Goal: Information Seeking & Learning: Learn about a topic

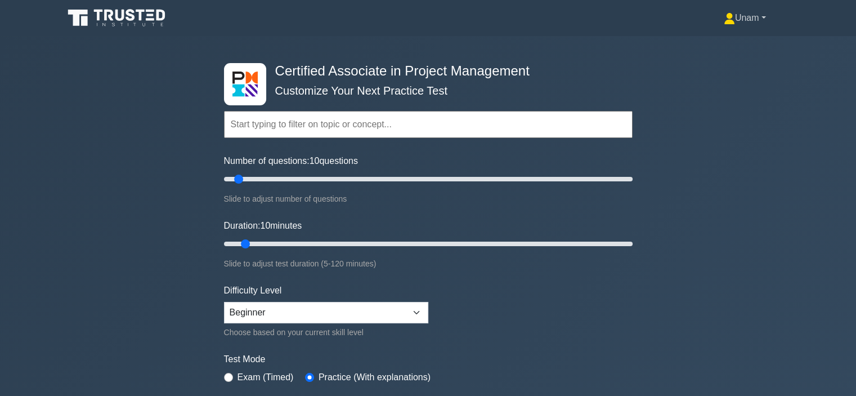
click at [760, 21] on link "Unam" at bounding box center [745, 18] width 96 height 23
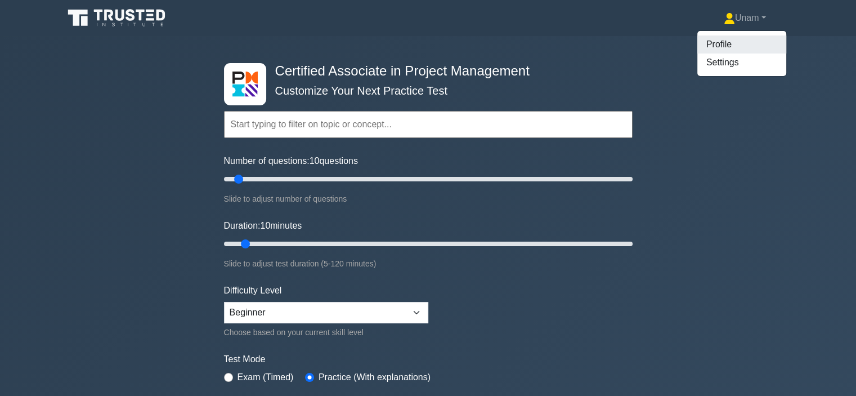
click at [705, 48] on link "Profile" at bounding box center [741, 44] width 89 height 18
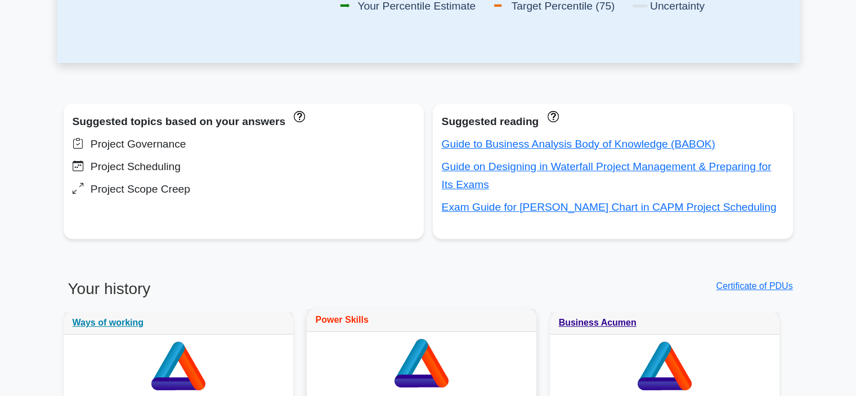
scroll to position [364, 0]
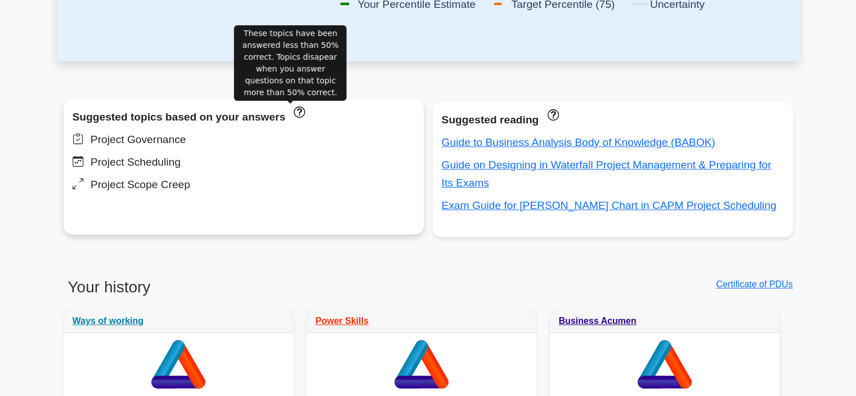
click at [294, 115] on icon "These topics have been answered less than 50% correct. Topics disapear when you…" at bounding box center [299, 111] width 11 height 11
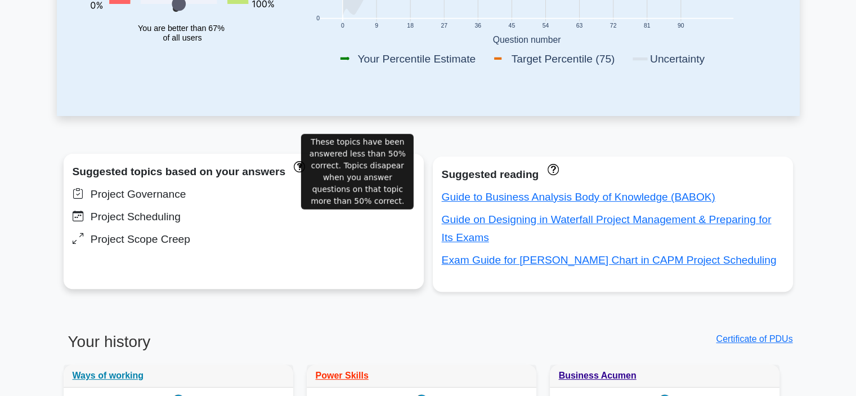
scroll to position [456, 0]
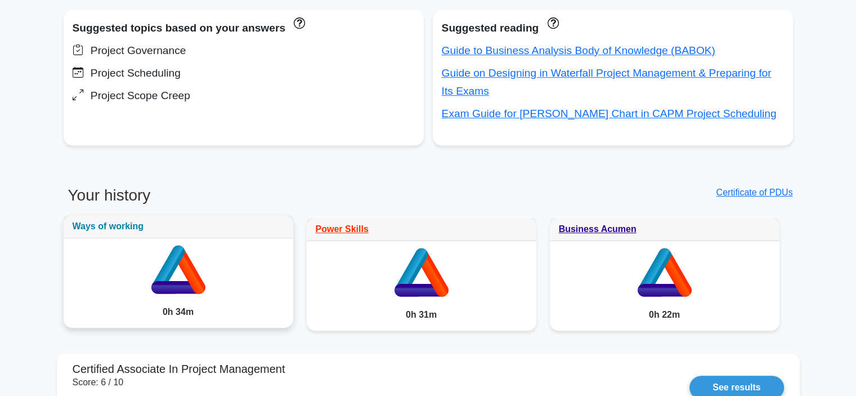
click at [118, 226] on link "Ways of working" at bounding box center [108, 226] width 71 height 10
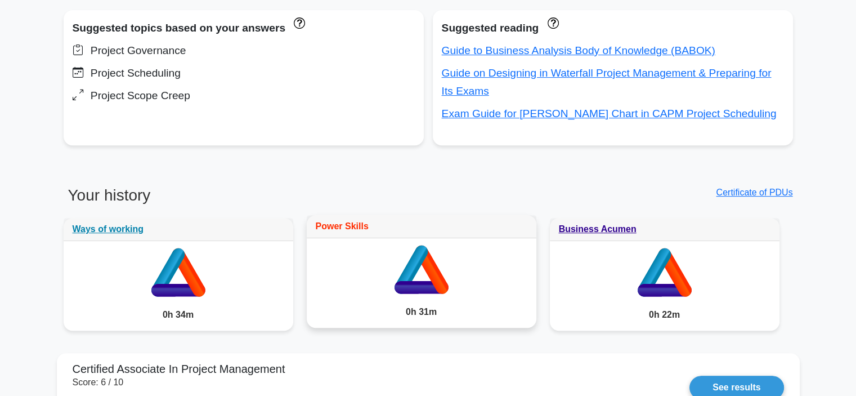
click at [353, 227] on link "Power Skills" at bounding box center [342, 226] width 53 height 10
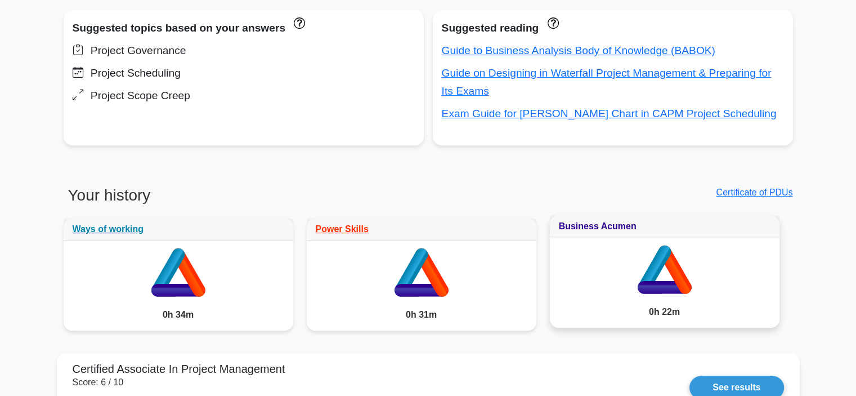
click at [588, 224] on link "Business Acumen" at bounding box center [598, 226] width 78 height 10
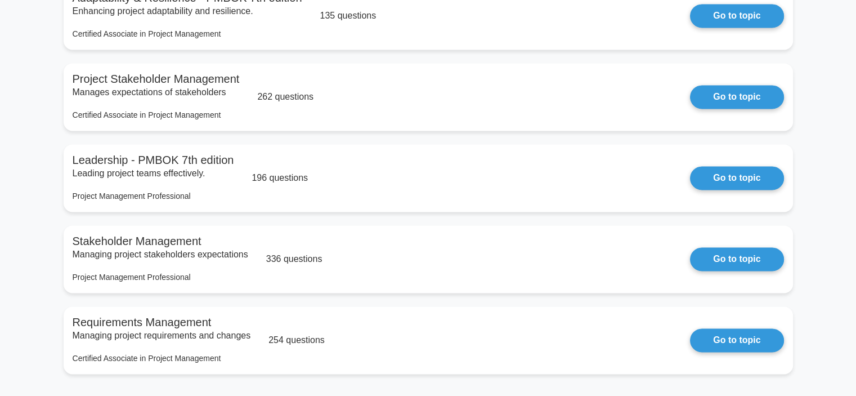
scroll to position [1769, 0]
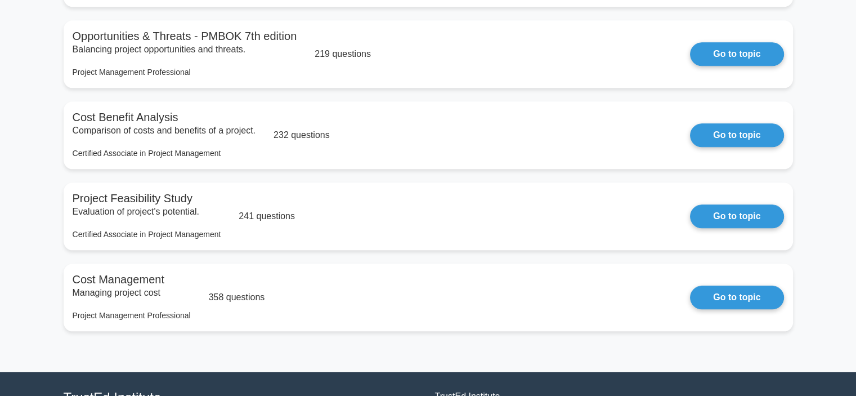
scroll to position [1283, 0]
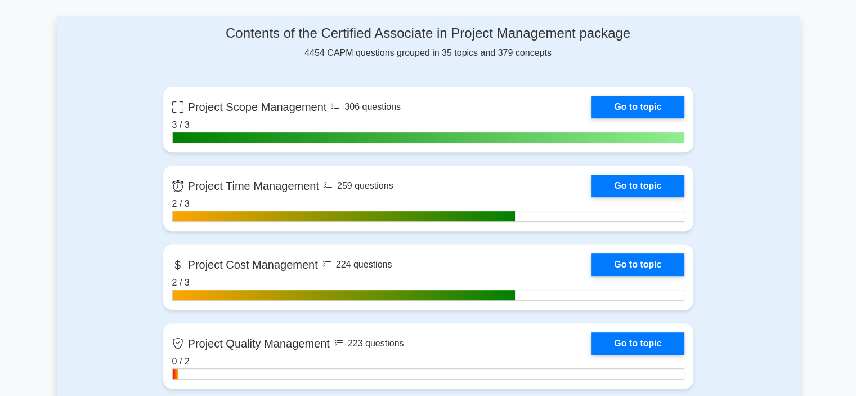
scroll to position [440, 0]
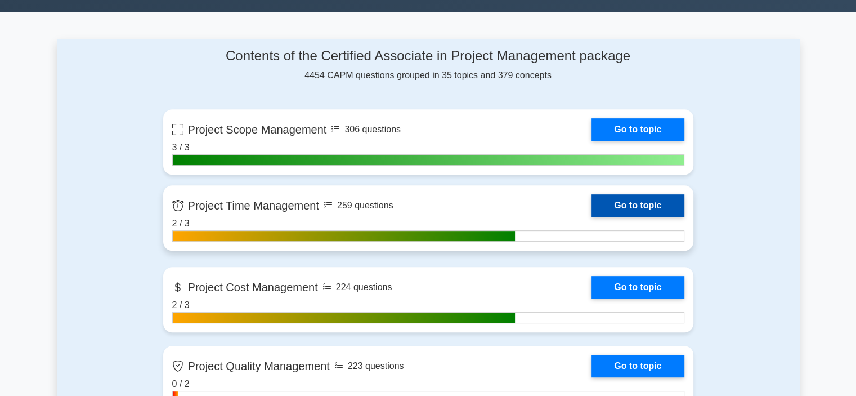
click at [630, 203] on link "Go to topic" at bounding box center [638, 205] width 92 height 23
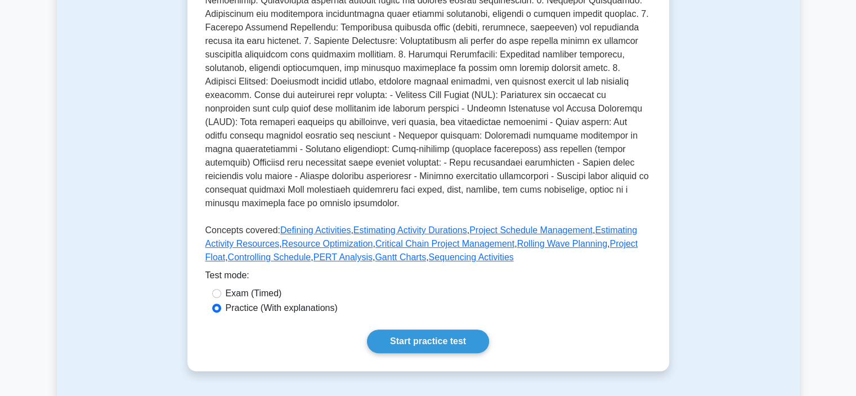
scroll to position [324, 0]
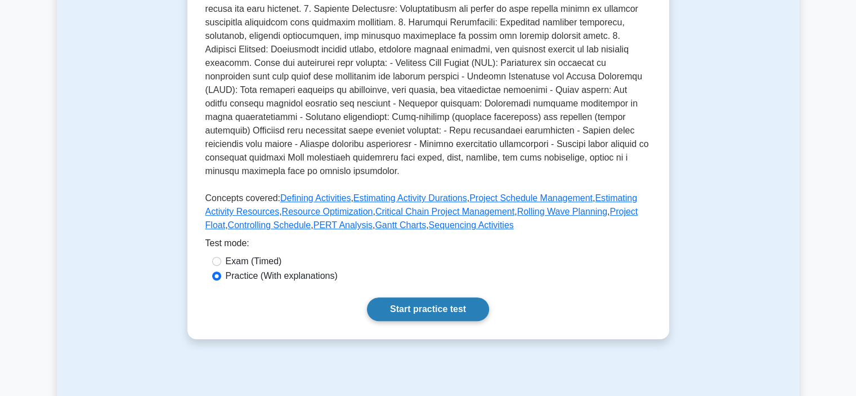
click at [444, 321] on link "Start practice test" at bounding box center [428, 309] width 122 height 24
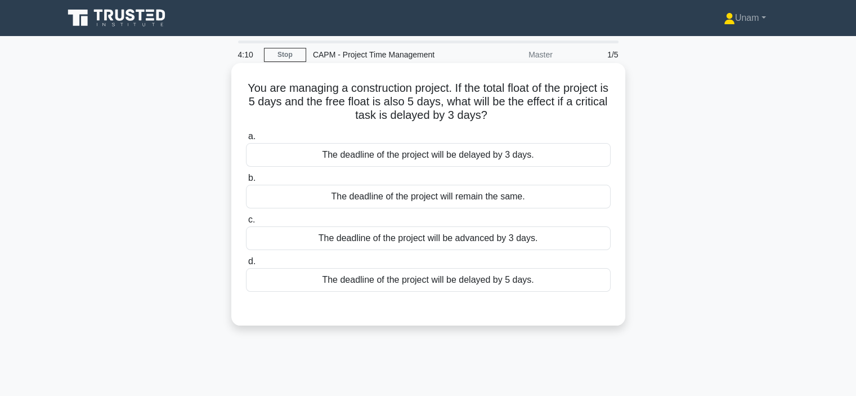
click at [414, 198] on div "The deadline of the project will remain the same." at bounding box center [428, 197] width 365 height 24
click at [246, 182] on input "b. The deadline of the project will remain the same." at bounding box center [246, 177] width 0 height 7
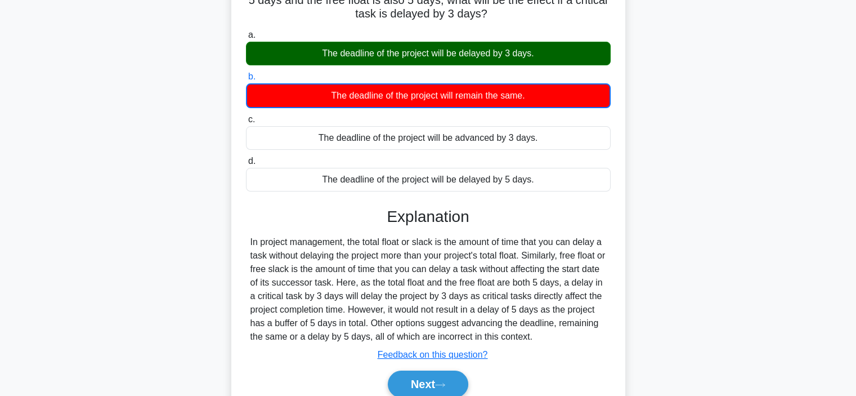
scroll to position [123, 0]
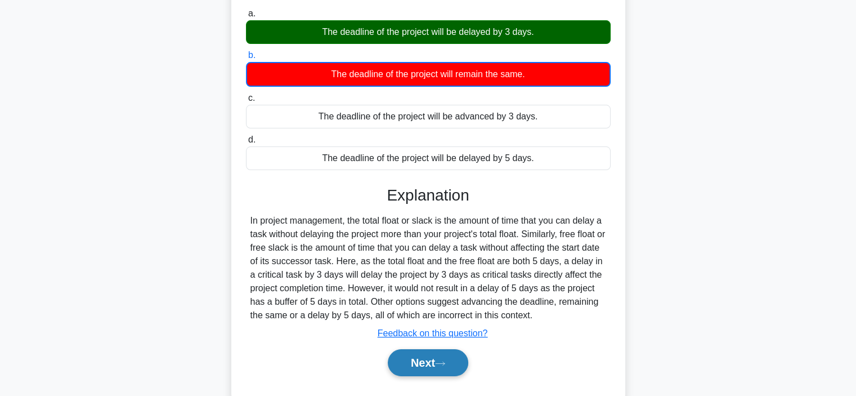
click at [432, 362] on button "Next" at bounding box center [428, 362] width 80 height 27
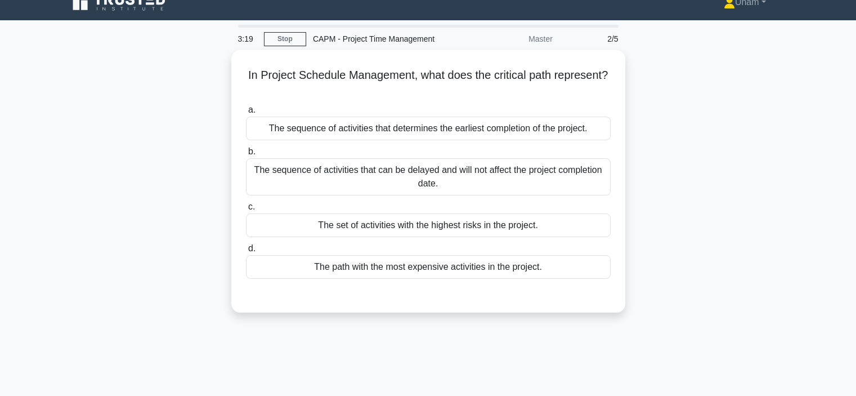
scroll to position [12, 0]
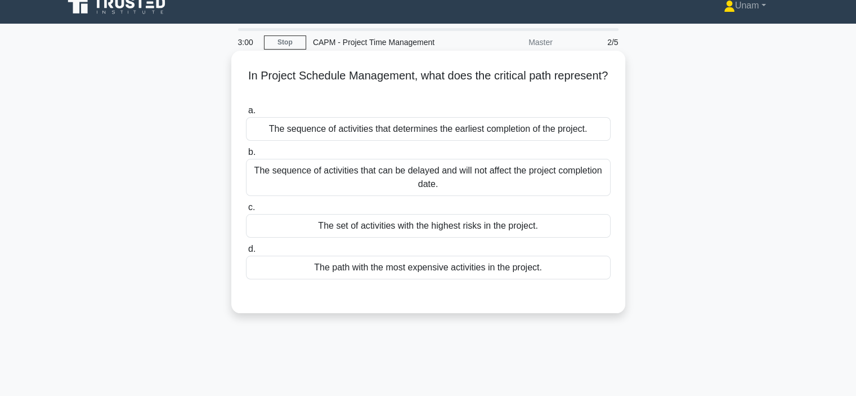
click at [421, 132] on div "The sequence of activities that determines the earliest completion of the proje…" at bounding box center [428, 129] width 365 height 24
click at [246, 114] on input "a. The sequence of activities that determines the earliest completion of the pr…" at bounding box center [246, 110] width 0 height 7
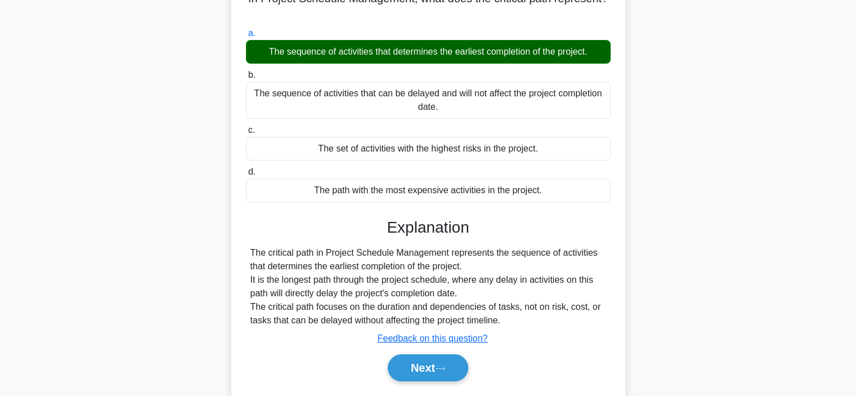
scroll to position [91, 0]
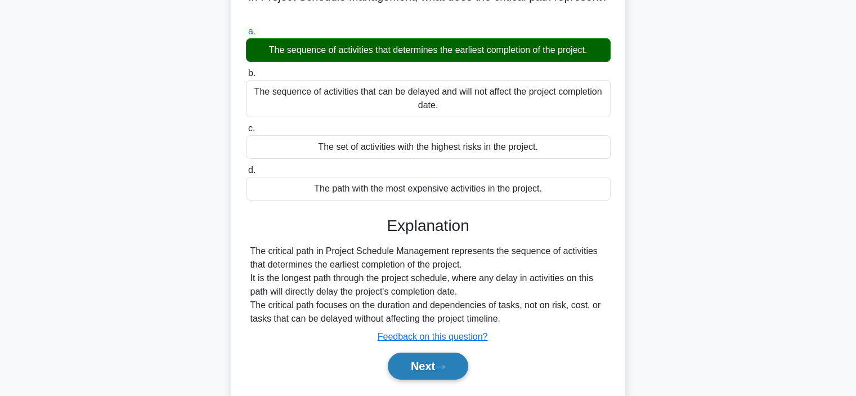
click at [422, 361] on button "Next" at bounding box center [428, 365] width 80 height 27
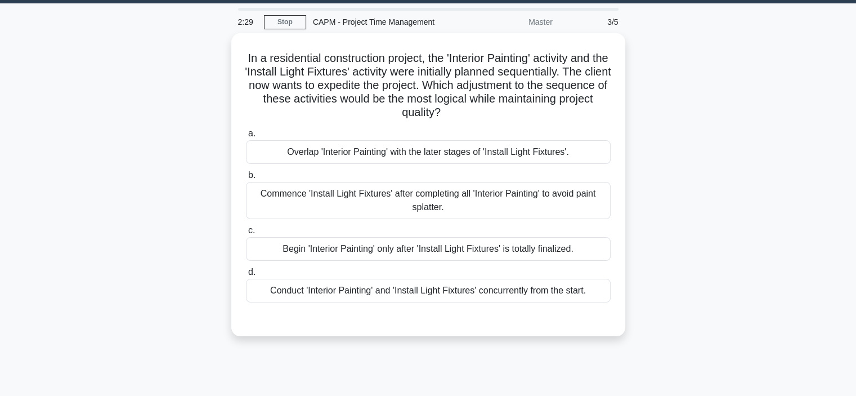
scroll to position [31, 0]
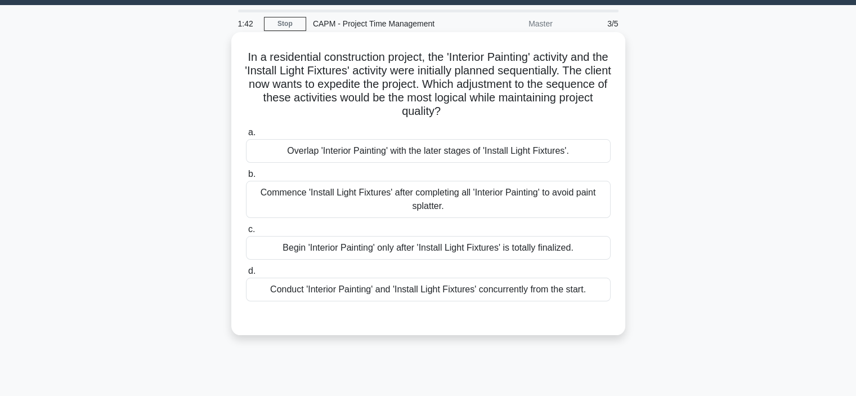
click at [360, 290] on div "Conduct 'Interior Painting' and 'Install Light Fixtures' concurrently from the …" at bounding box center [428, 289] width 365 height 24
click at [246, 275] on input "d. Conduct 'Interior Painting' and 'Install Light Fixtures' concurrently from t…" at bounding box center [246, 270] width 0 height 7
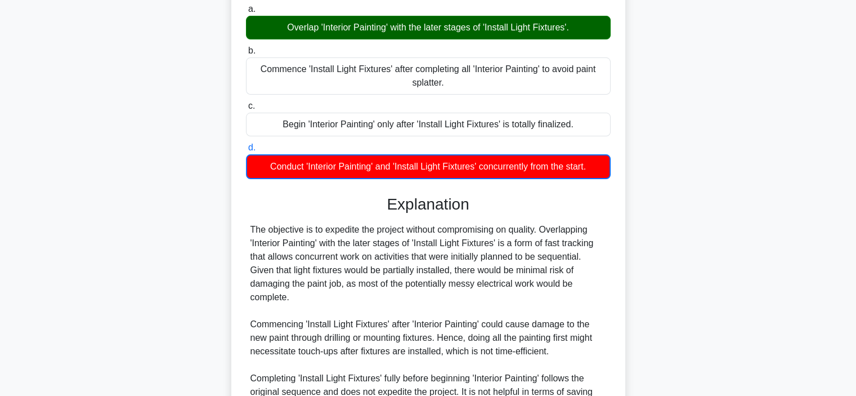
scroll to position [325, 0]
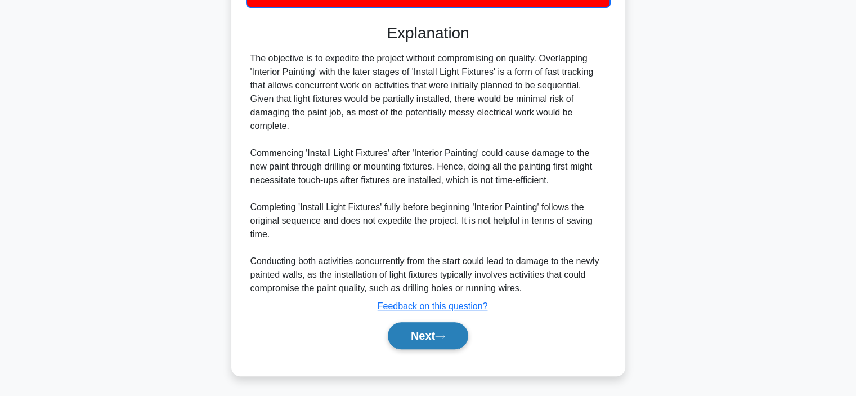
click at [438, 334] on button "Next" at bounding box center [428, 335] width 80 height 27
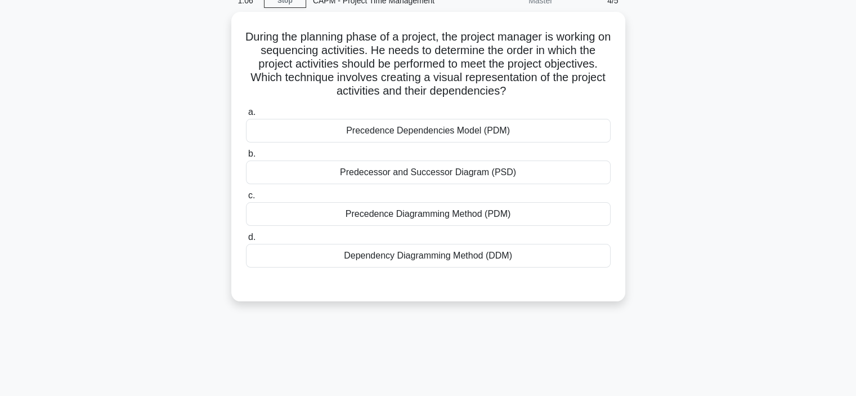
scroll to position [50, 0]
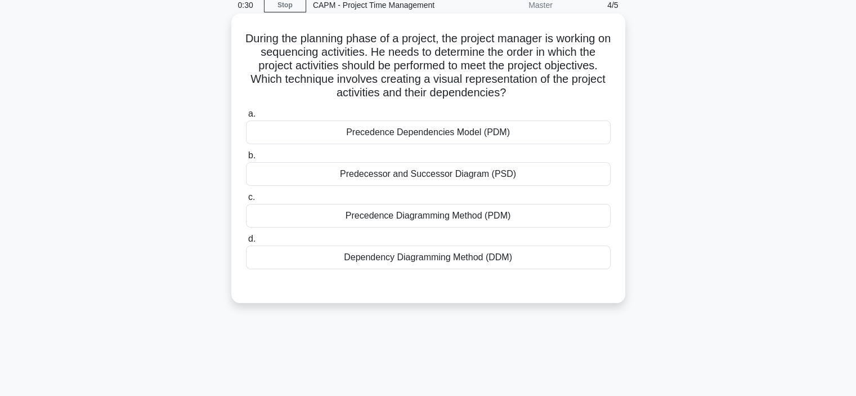
click at [435, 137] on div "Precedence Dependencies Model (PDM)" at bounding box center [428, 132] width 365 height 24
click at [246, 118] on input "a. Precedence Dependencies Model (PDM)" at bounding box center [246, 113] width 0 height 7
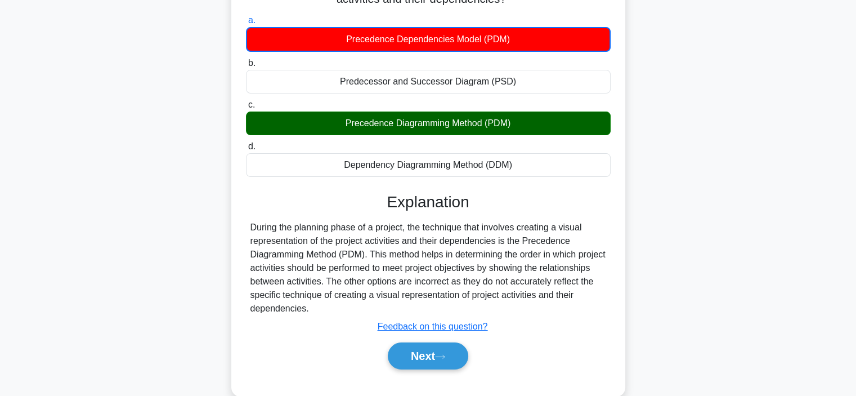
scroll to position [144, 0]
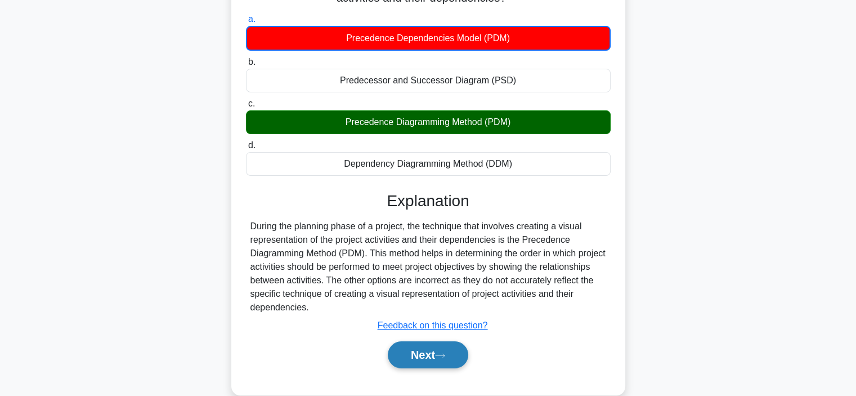
click at [423, 351] on button "Next" at bounding box center [428, 354] width 80 height 27
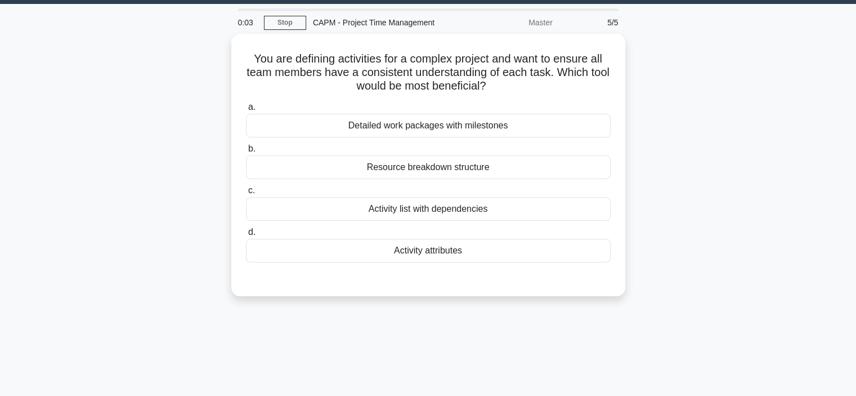
scroll to position [32, 0]
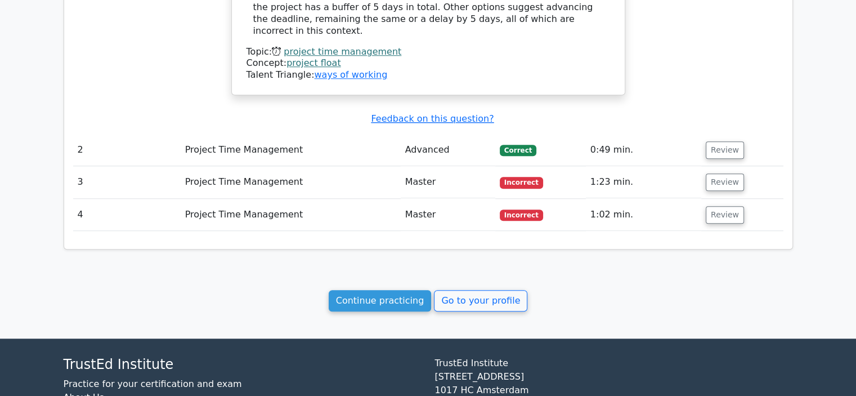
scroll to position [947, 0]
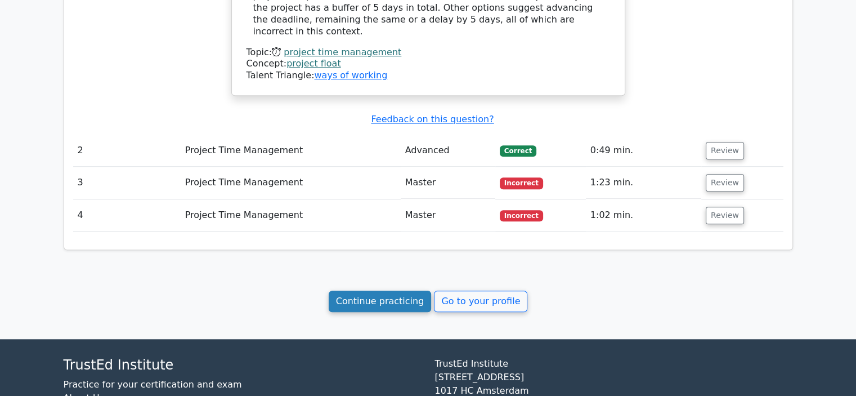
click at [373, 300] on link "Continue practicing" at bounding box center [380, 300] width 103 height 21
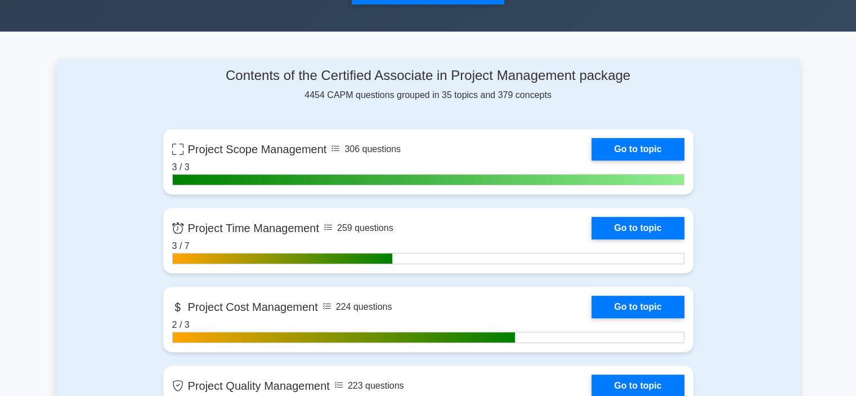
scroll to position [420, 0]
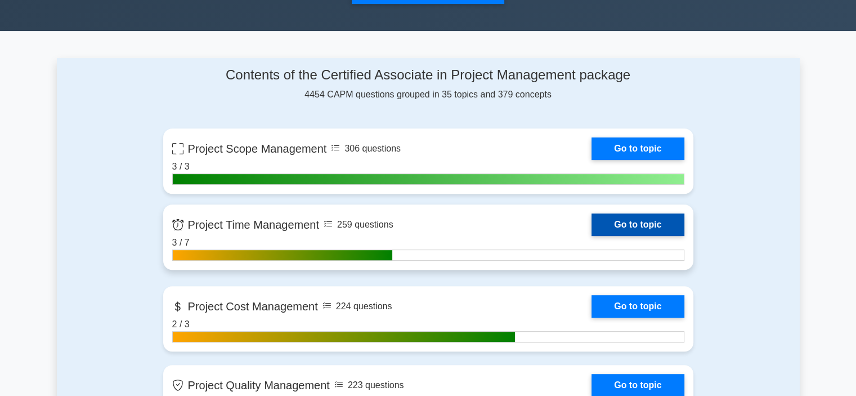
click at [623, 218] on link "Go to topic" at bounding box center [638, 224] width 92 height 23
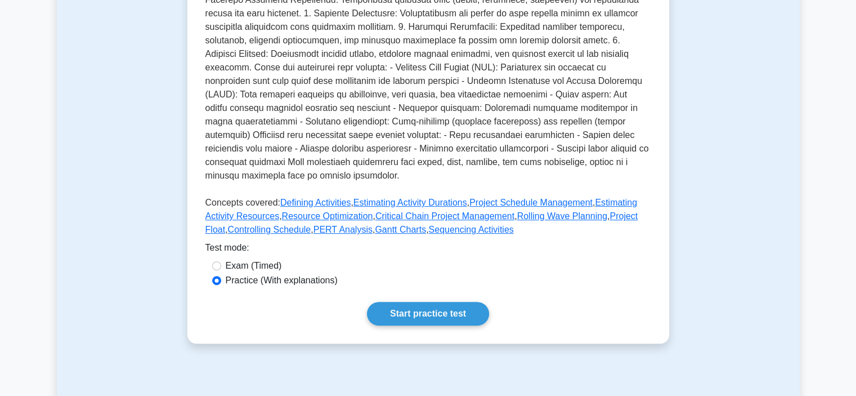
scroll to position [320, 0]
click at [416, 325] on link "Start practice test" at bounding box center [428, 313] width 122 height 24
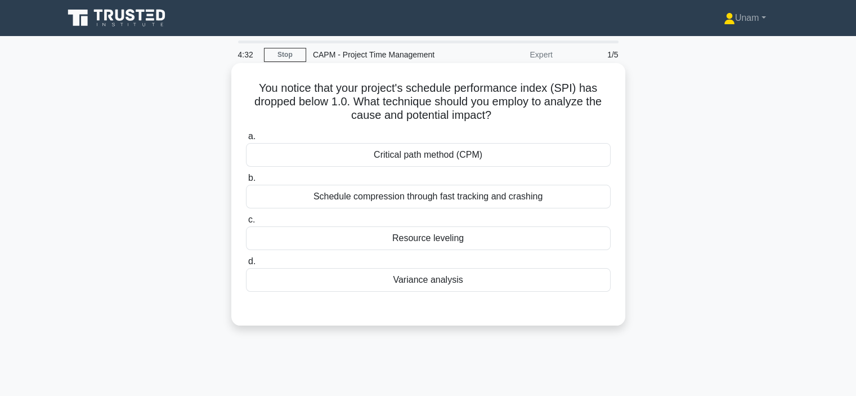
click at [429, 280] on div "Variance analysis" at bounding box center [428, 280] width 365 height 24
click at [246, 265] on input "d. Variance analysis" at bounding box center [246, 261] width 0 height 7
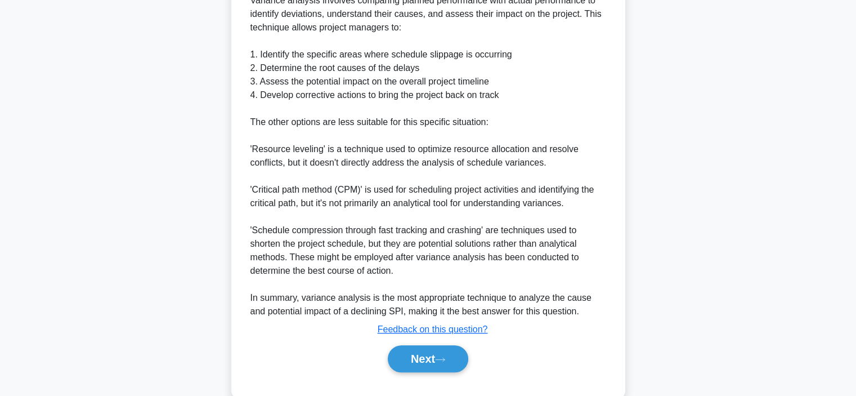
scroll to position [423, 0]
click at [418, 356] on button "Next" at bounding box center [428, 357] width 80 height 27
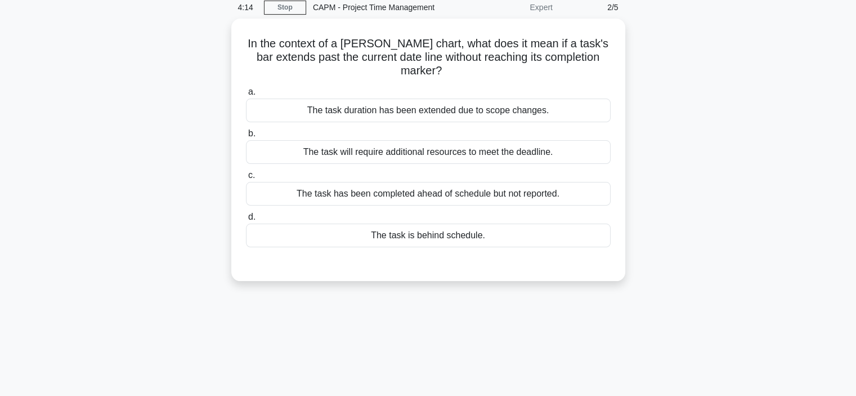
scroll to position [46, 0]
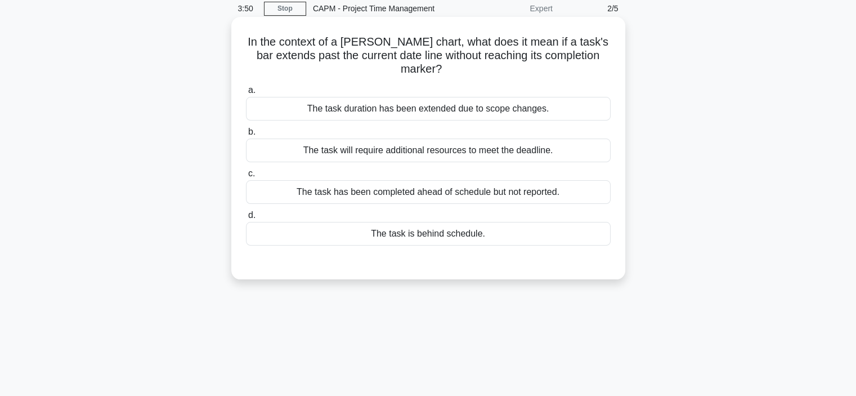
click at [408, 224] on div "The task is behind schedule." at bounding box center [428, 234] width 365 height 24
click at [246, 219] on input "d. The task is behind schedule." at bounding box center [246, 215] width 0 height 7
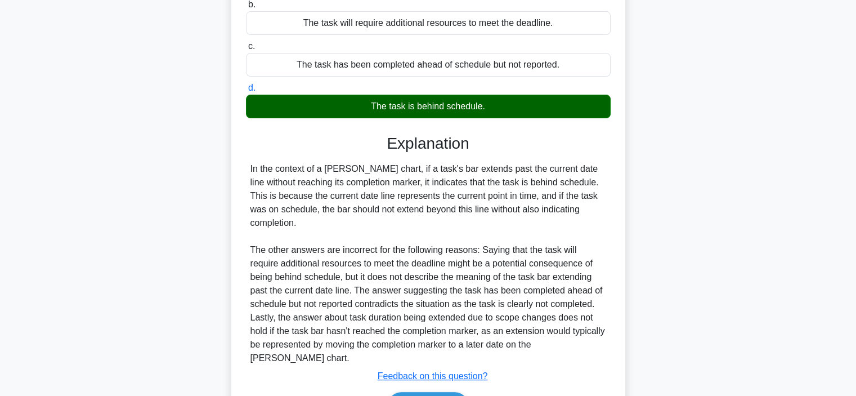
scroll to position [212, 0]
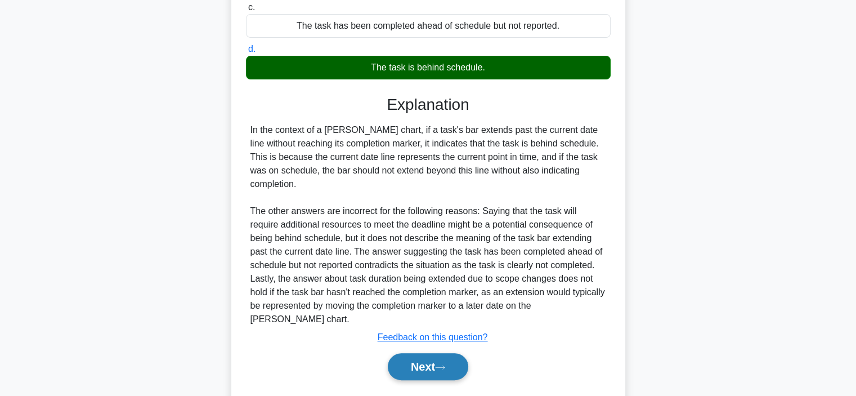
click at [429, 353] on button "Next" at bounding box center [428, 366] width 80 height 27
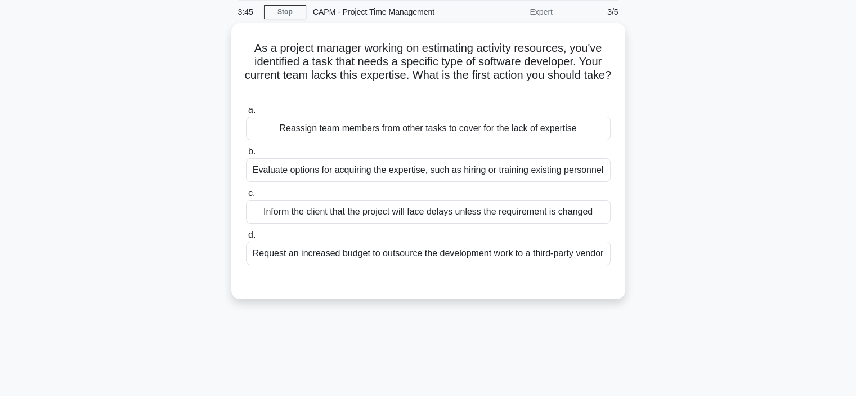
scroll to position [42, 0]
click at [430, 169] on div "Evaluate options for acquiring the expertise, such as hiring or training existi…" at bounding box center [428, 168] width 365 height 24
click at [246, 154] on input "b. Evaluate options for acquiring the expertise, such as hiring or training exi…" at bounding box center [246, 149] width 0 height 7
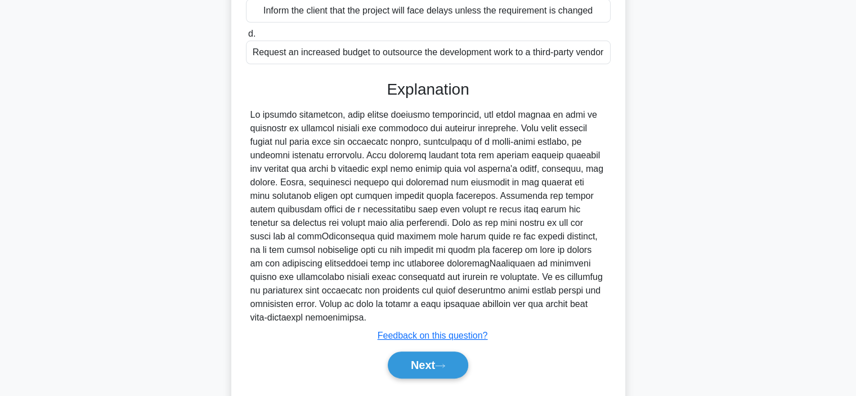
scroll to position [244, 0]
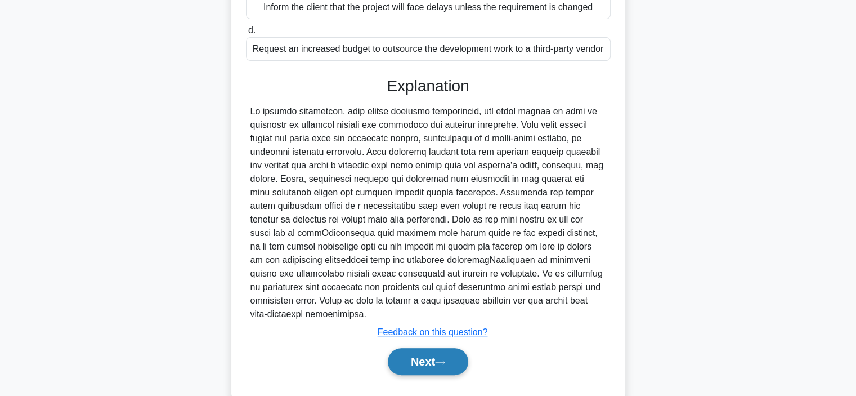
click at [420, 365] on button "Next" at bounding box center [428, 361] width 80 height 27
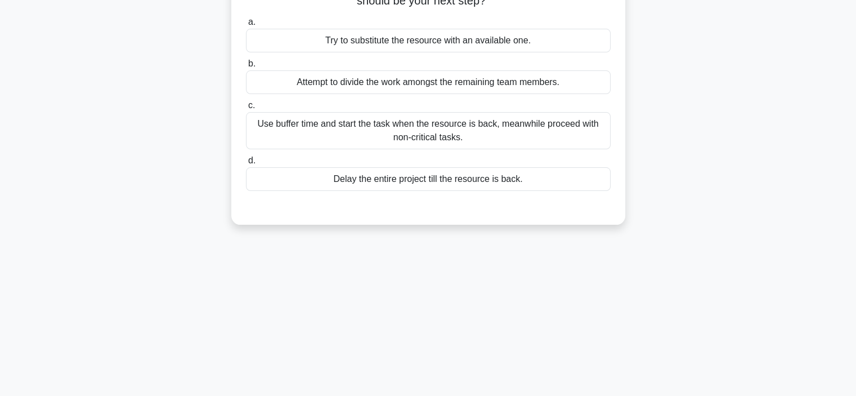
scroll to position [77, 0]
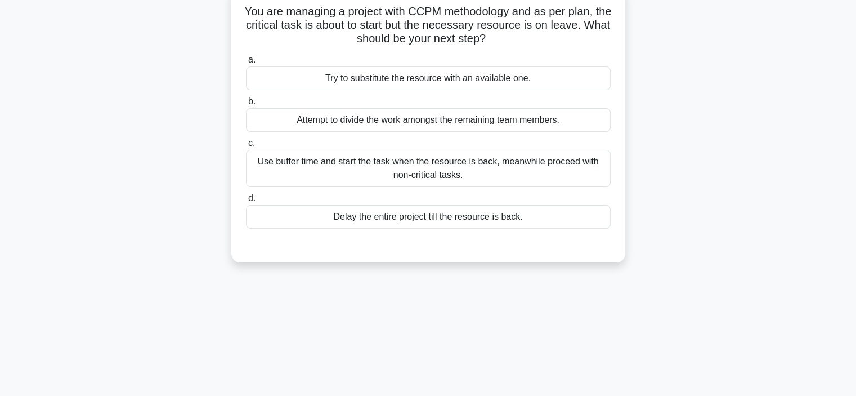
click at [364, 169] on div "Use buffer time and start the task when the resource is back, meanwhile proceed…" at bounding box center [428, 168] width 365 height 37
click at [246, 147] on input "c. Use buffer time and start the task when the resource is back, meanwhile proc…" at bounding box center [246, 143] width 0 height 7
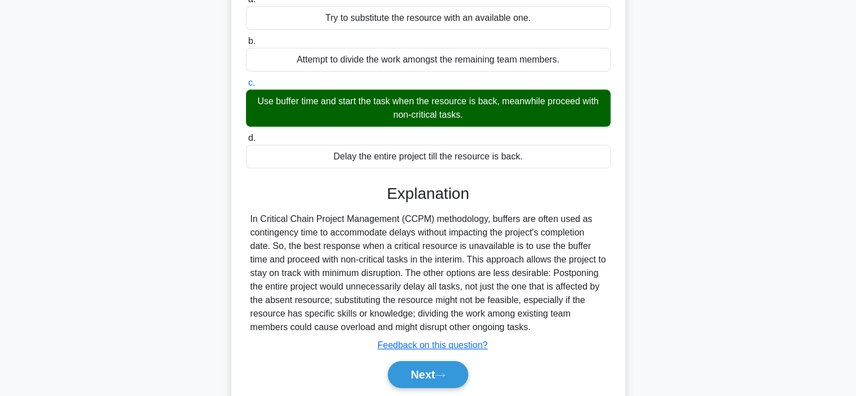
scroll to position [137, 0]
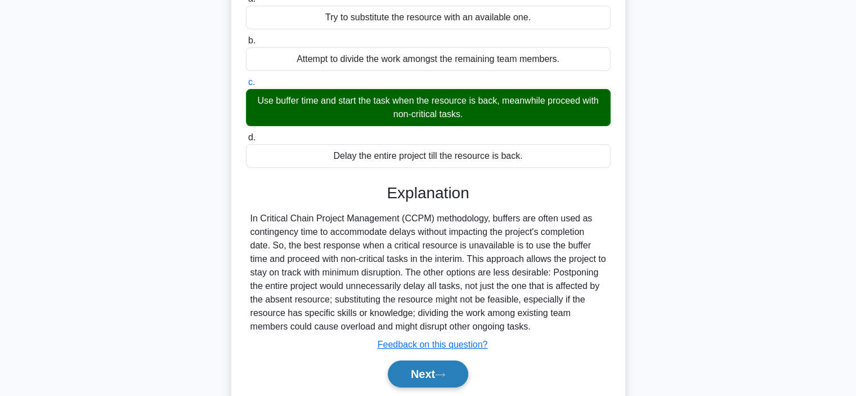
click at [425, 371] on button "Next" at bounding box center [428, 373] width 80 height 27
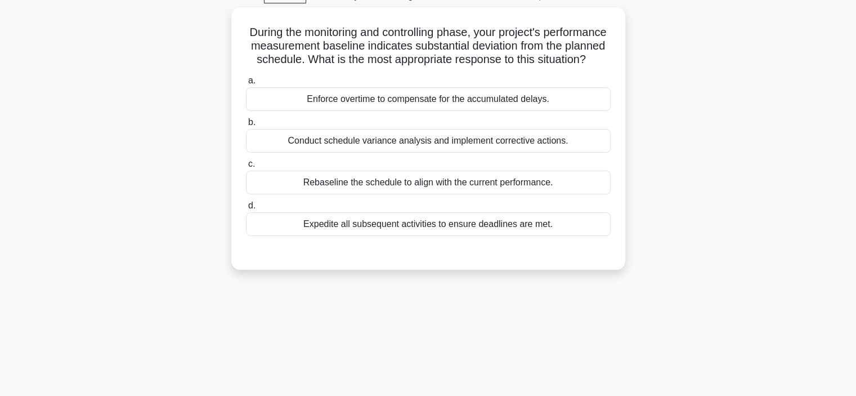
scroll to position [56, 0]
click at [379, 194] on div "Rebaseline the schedule to align with the current performance." at bounding box center [428, 182] width 365 height 24
click at [246, 167] on input "c. Rebaseline the schedule to align with the current performance." at bounding box center [246, 163] width 0 height 7
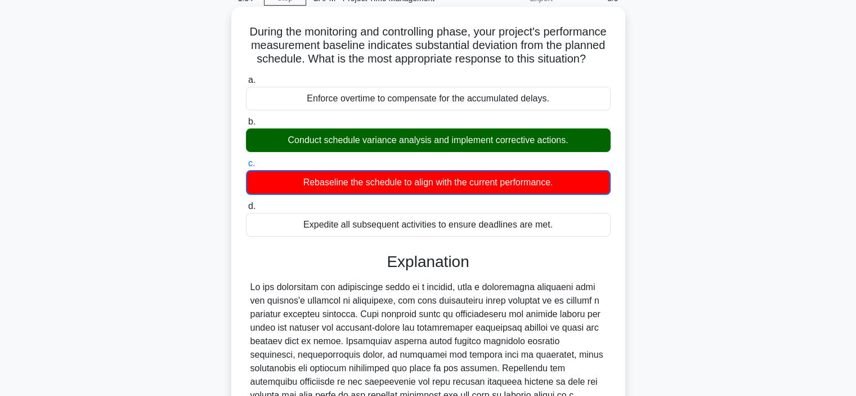
scroll to position [258, 0]
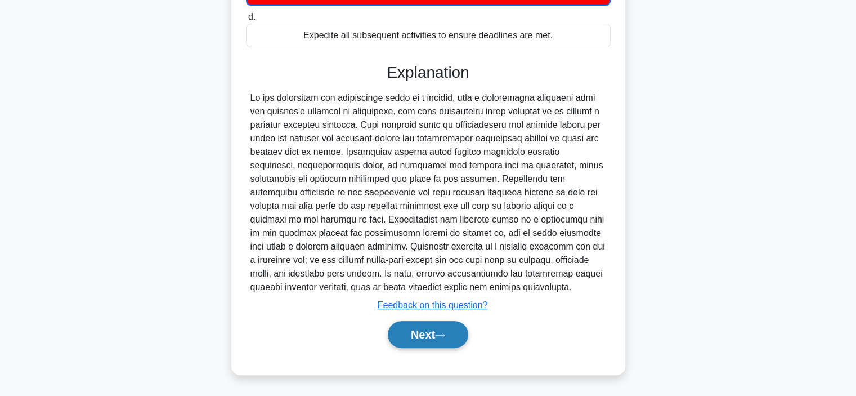
click at [437, 335] on button "Next" at bounding box center [428, 334] width 80 height 27
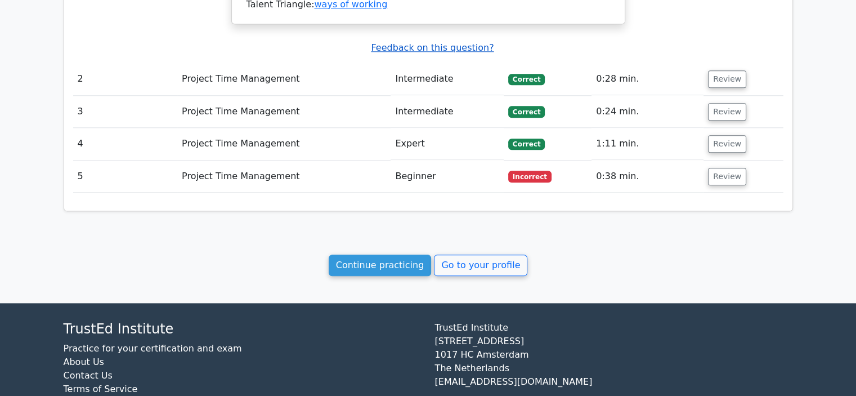
scroll to position [1295, 0]
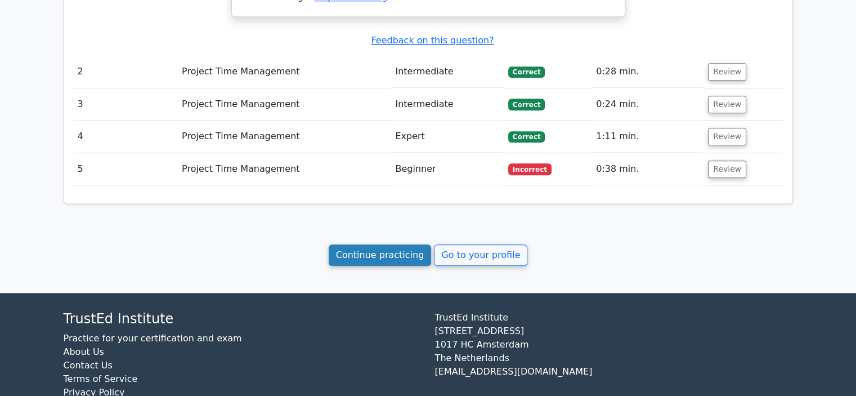
click at [376, 244] on link "Continue practicing" at bounding box center [380, 254] width 103 height 21
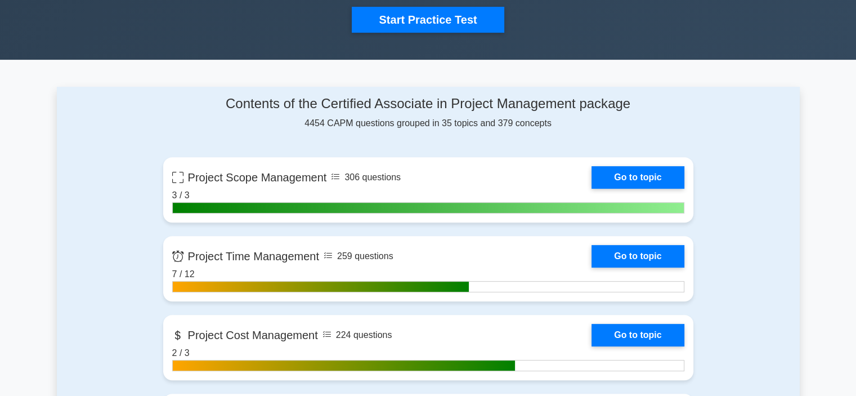
scroll to position [393, 0]
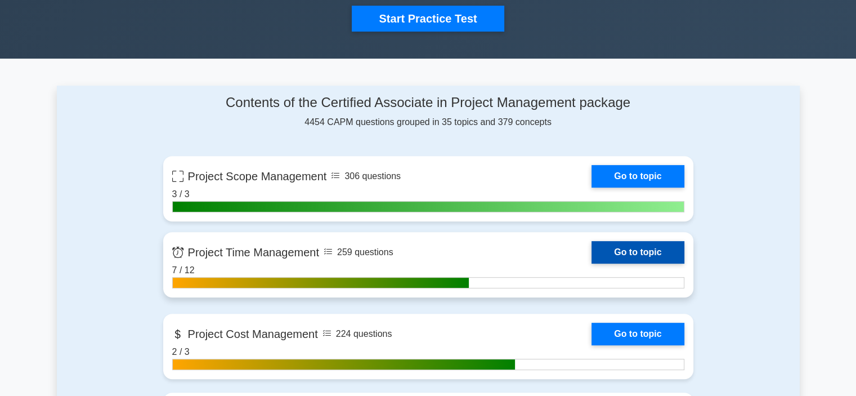
click at [619, 254] on link "Go to topic" at bounding box center [638, 252] width 92 height 23
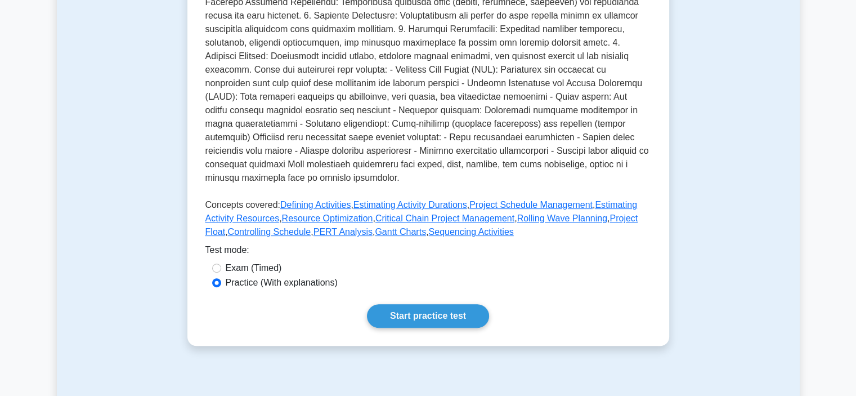
scroll to position [319, 0]
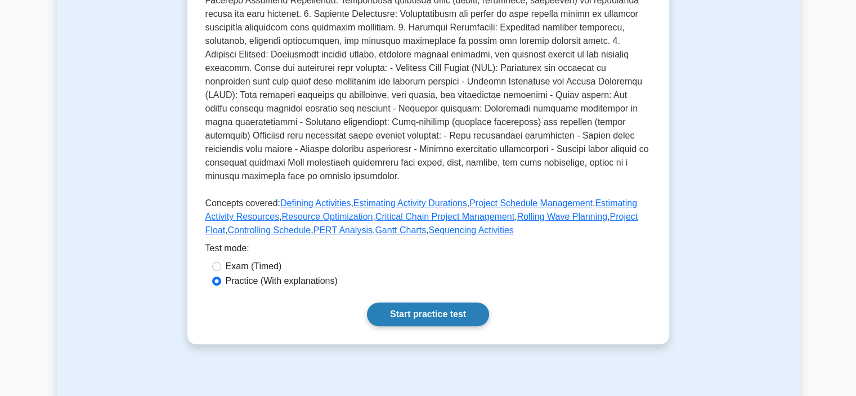
click at [428, 324] on link "Start practice test" at bounding box center [428, 314] width 122 height 24
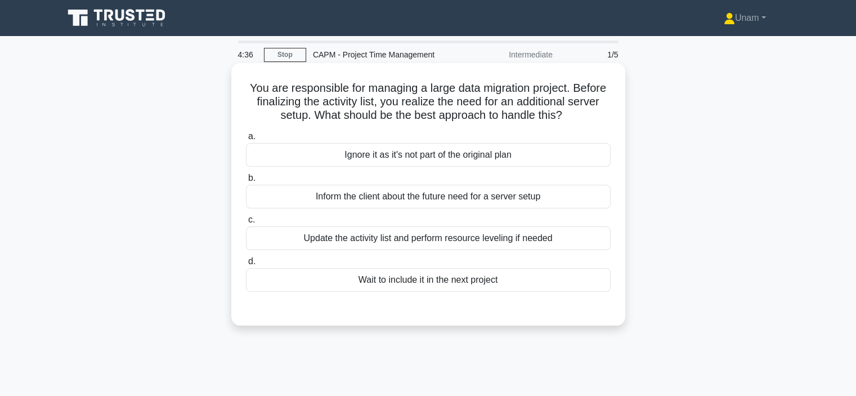
click at [414, 241] on div "Update the activity list and perform resource leveling if needed" at bounding box center [428, 238] width 365 height 24
click at [246, 223] on input "c. Update the activity list and perform resource leveling if needed" at bounding box center [246, 219] width 0 height 7
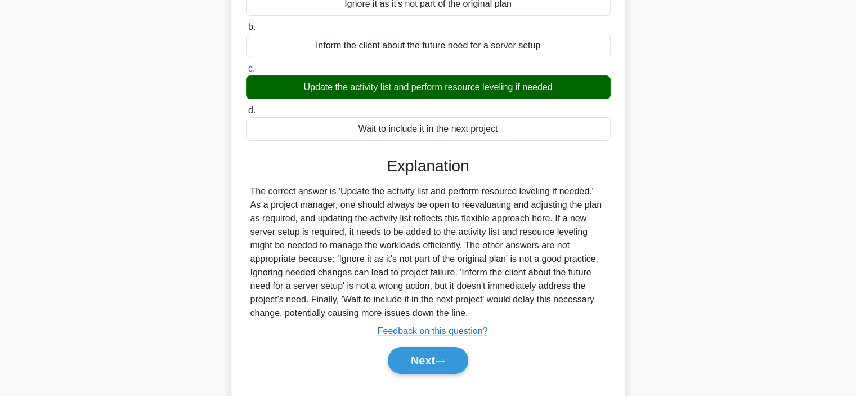
scroll to position [212, 0]
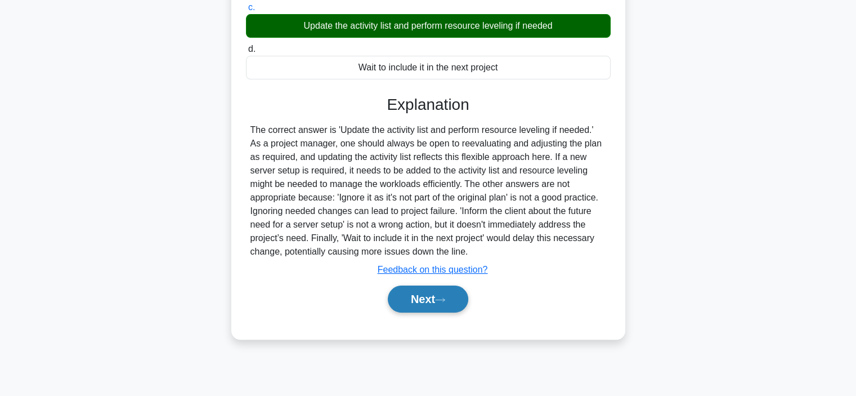
click at [428, 306] on button "Next" at bounding box center [428, 298] width 80 height 27
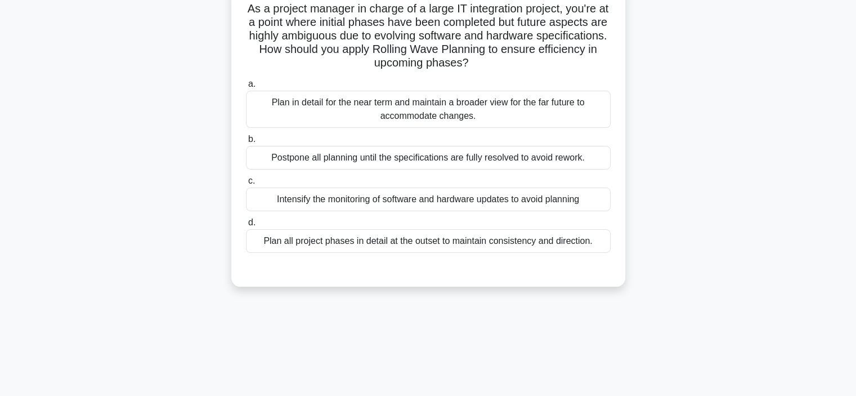
scroll to position [69, 0]
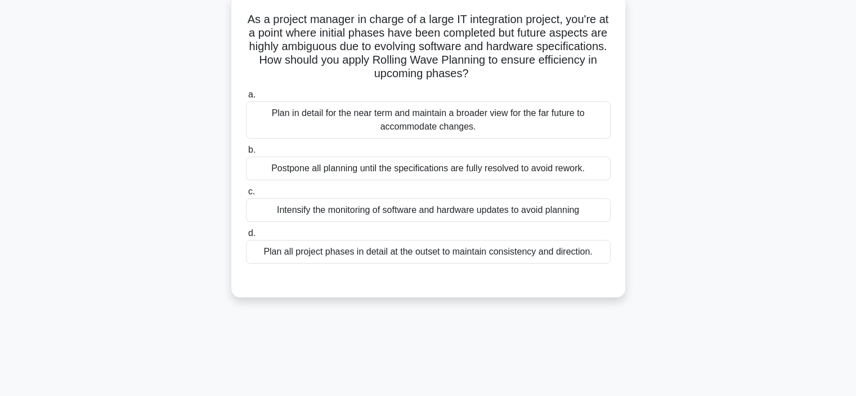
click at [371, 208] on div "Intensify the monitoring of software and hardware updates to avoid planning" at bounding box center [428, 210] width 365 height 24
click at [246, 195] on input "c. Intensify the monitoring of software and hardware updates to avoid planning" at bounding box center [246, 191] width 0 height 7
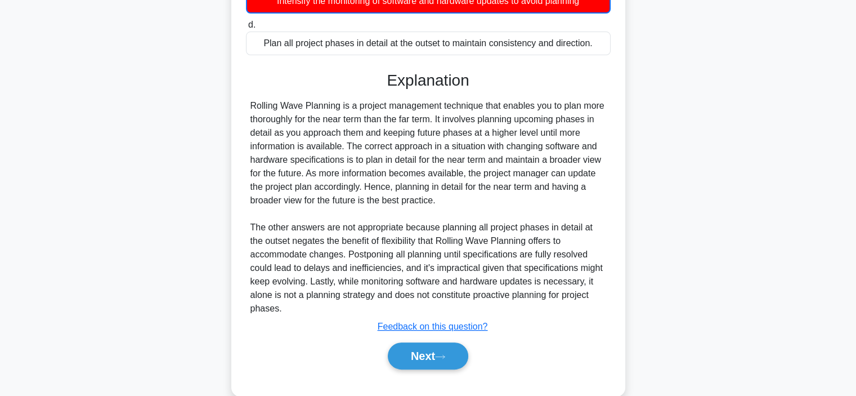
scroll to position [280, 0]
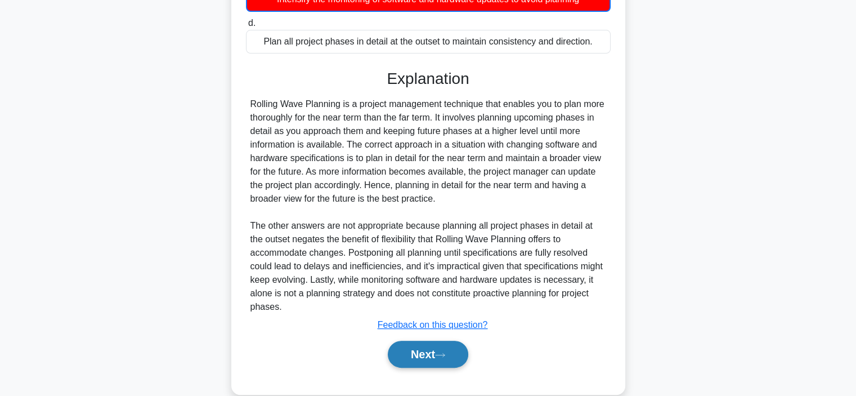
click at [442, 352] on icon at bounding box center [440, 355] width 10 height 6
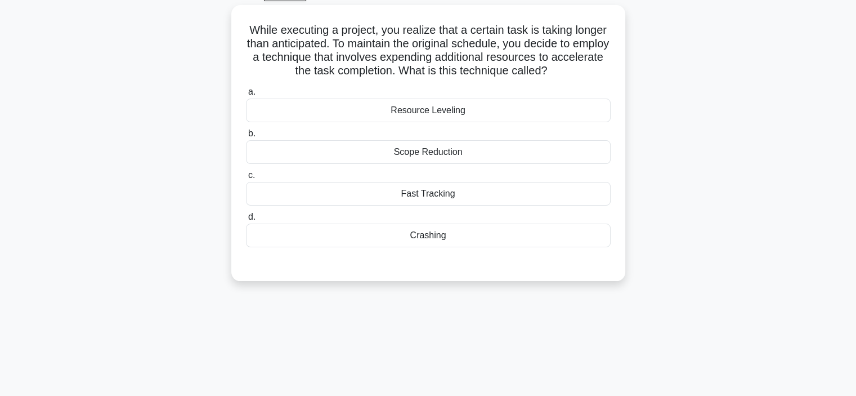
scroll to position [57, 0]
click at [431, 238] on div "Crashing" at bounding box center [428, 237] width 365 height 24
click at [246, 222] on input "d. Crashing" at bounding box center [246, 217] width 0 height 7
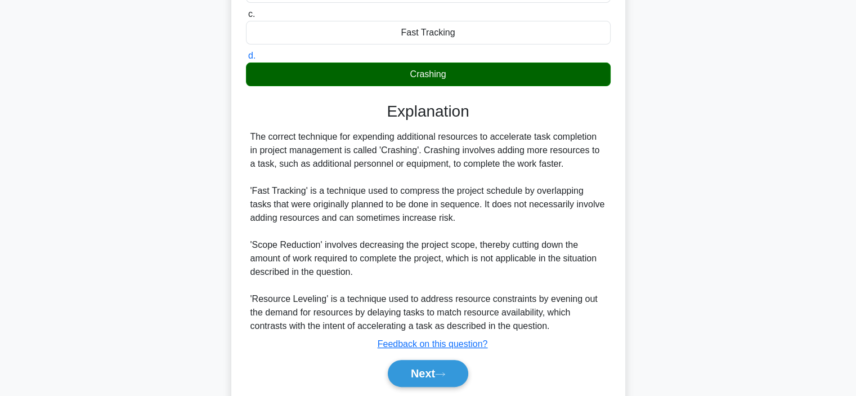
scroll to position [242, 0]
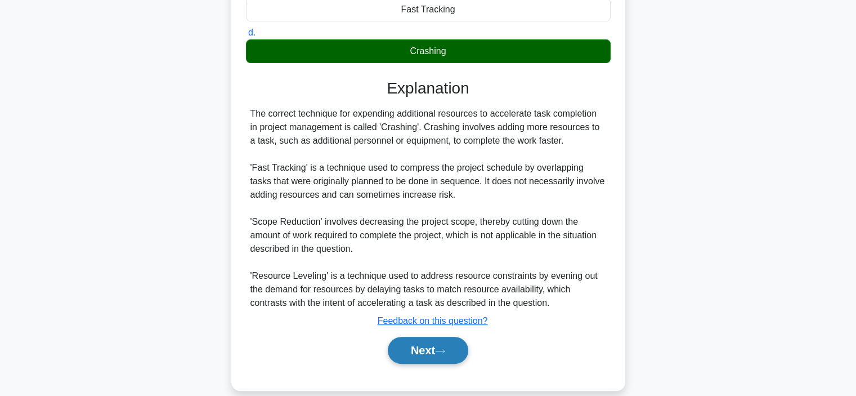
click at [430, 351] on button "Next" at bounding box center [428, 350] width 80 height 27
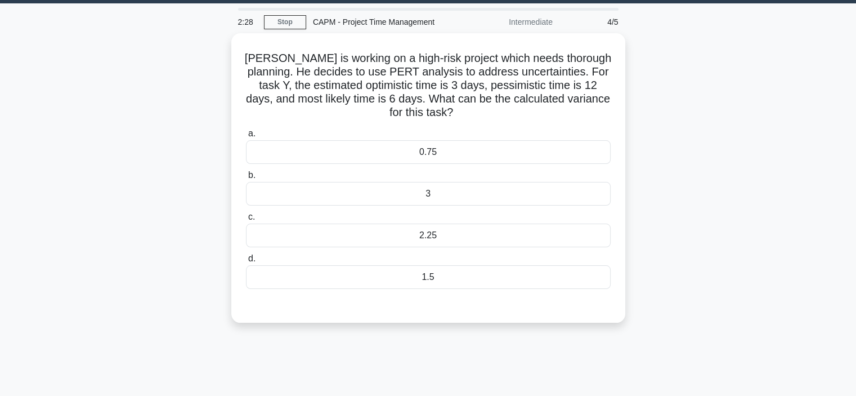
scroll to position [32, 0]
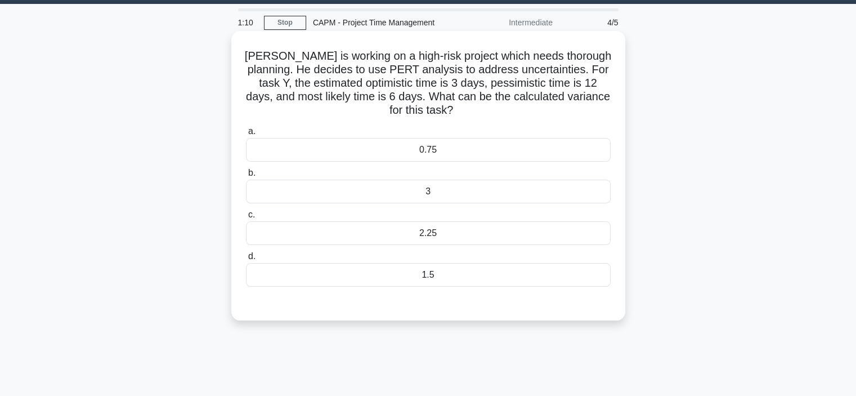
click at [422, 273] on div "1.5" at bounding box center [428, 275] width 365 height 24
click at [246, 260] on input "d. 1.5" at bounding box center [246, 256] width 0 height 7
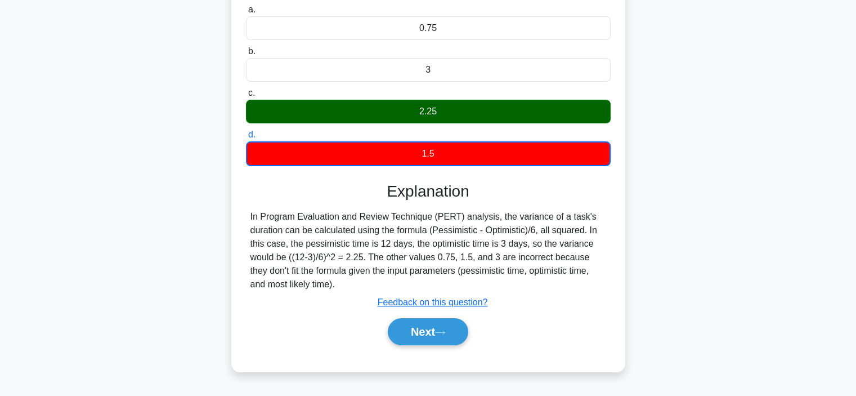
scroll to position [155, 0]
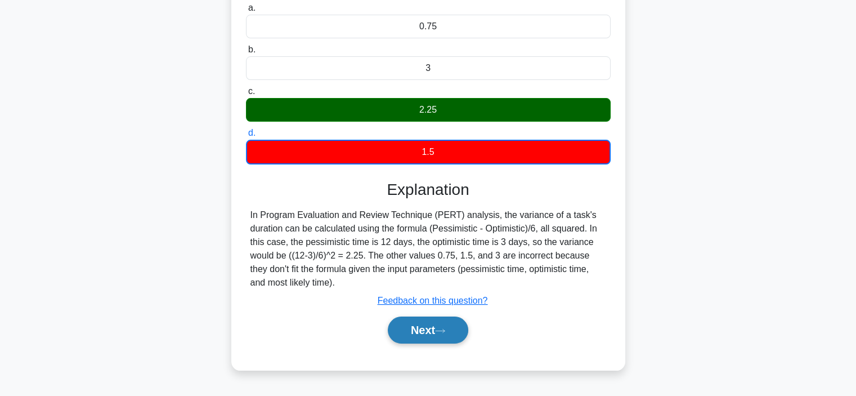
click at [426, 328] on button "Next" at bounding box center [428, 329] width 80 height 27
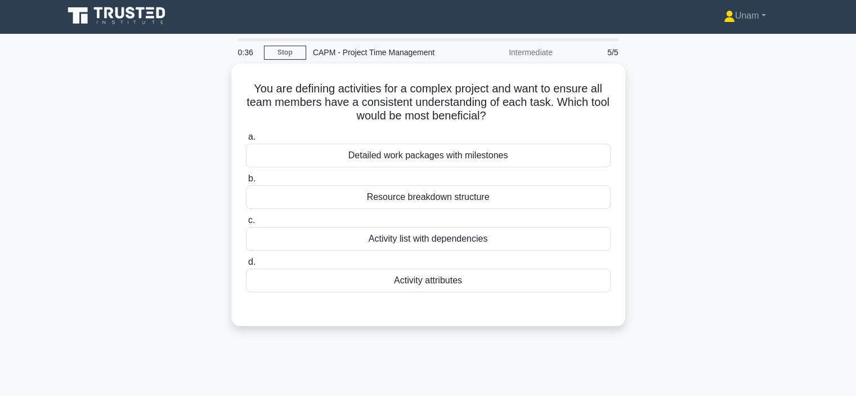
scroll to position [0, 0]
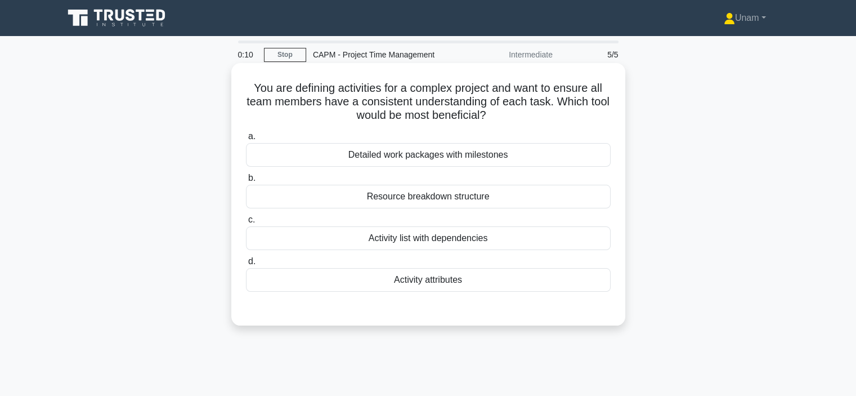
click at [415, 198] on div "Resource breakdown structure" at bounding box center [428, 197] width 365 height 24
click at [246, 182] on input "b. Resource breakdown structure" at bounding box center [246, 177] width 0 height 7
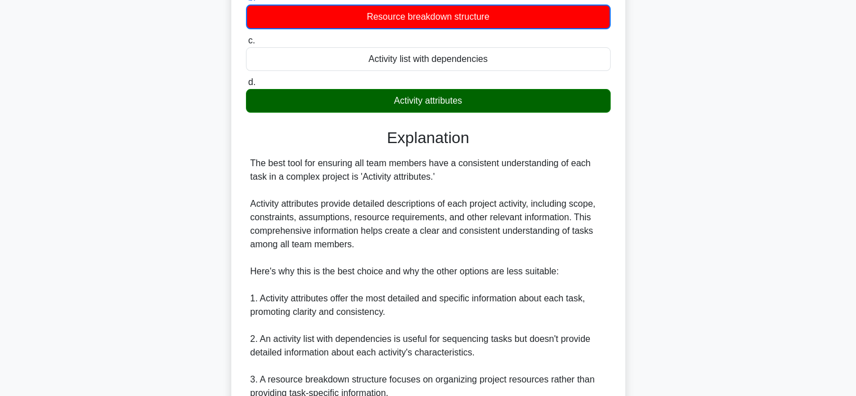
scroll to position [191, 0]
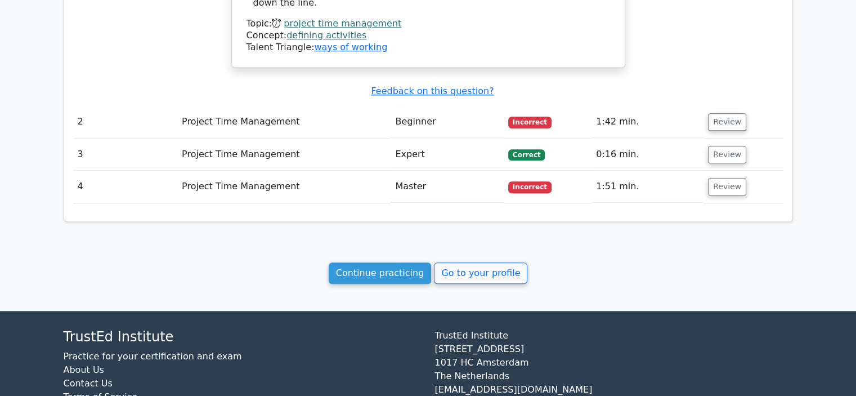
scroll to position [1029, 0]
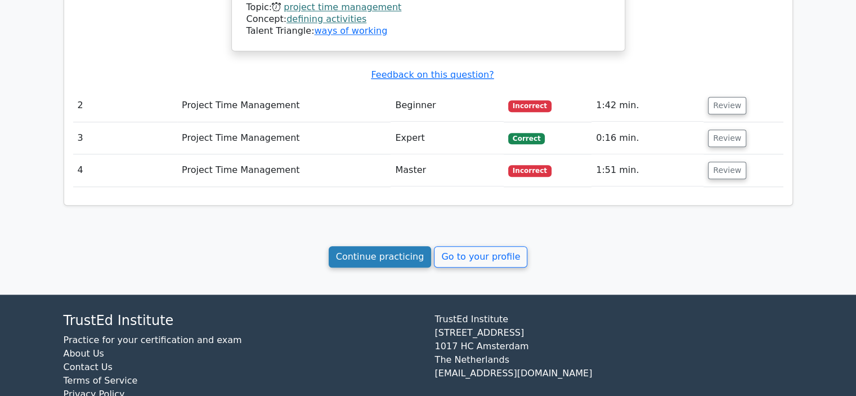
click at [383, 246] on link "Continue practicing" at bounding box center [380, 256] width 103 height 21
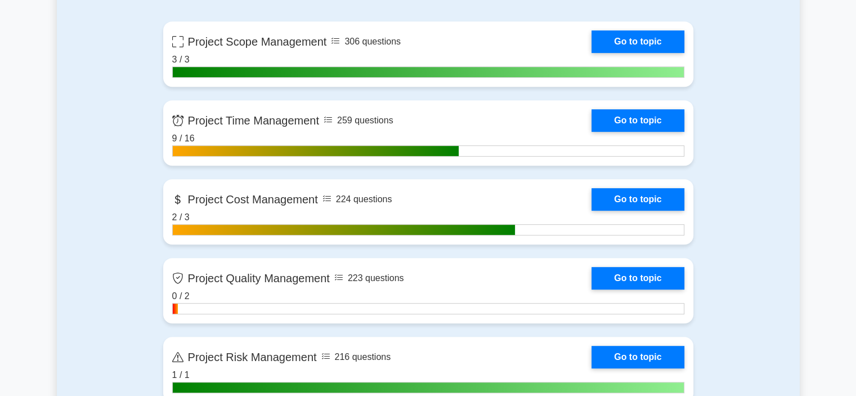
scroll to position [453, 0]
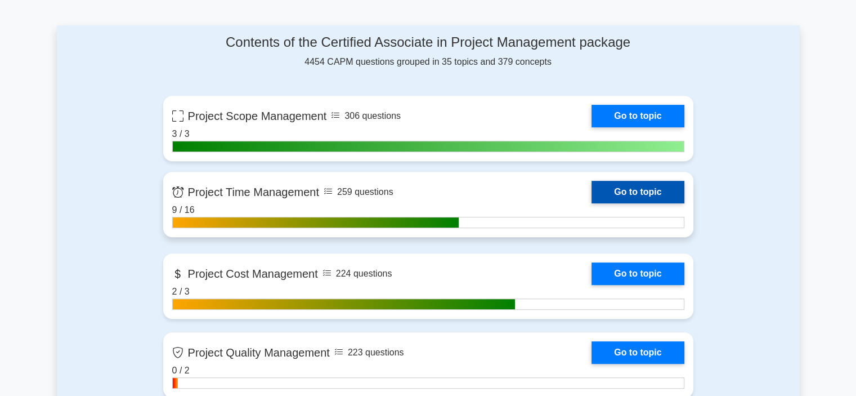
click at [608, 190] on link "Go to topic" at bounding box center [638, 192] width 92 height 23
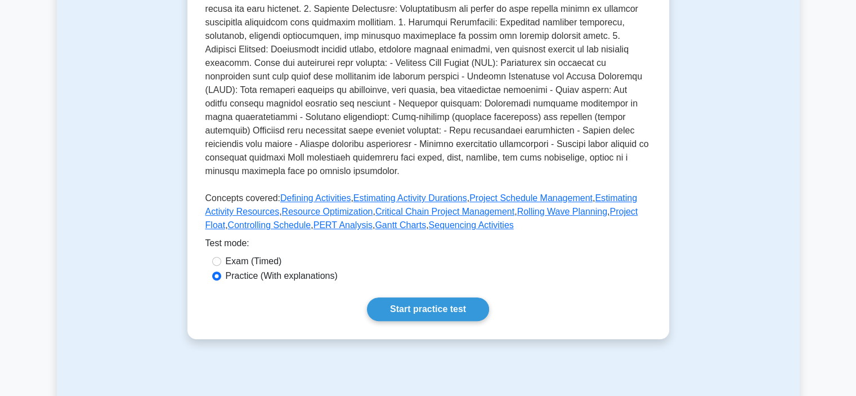
scroll to position [326, 0]
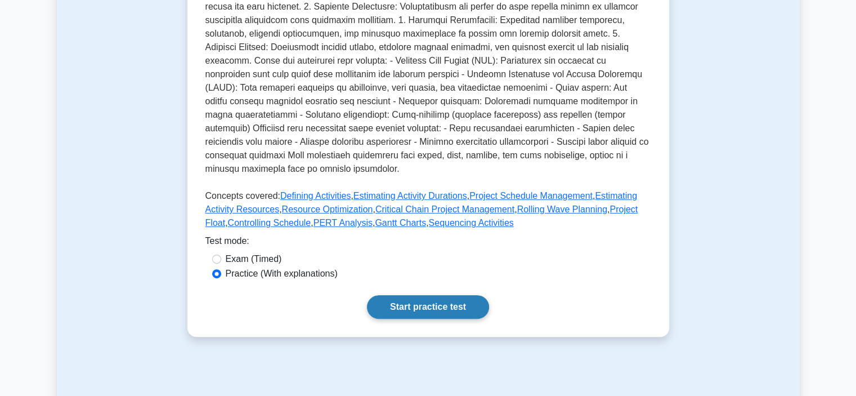
click at [430, 318] on link "Start practice test" at bounding box center [428, 307] width 122 height 24
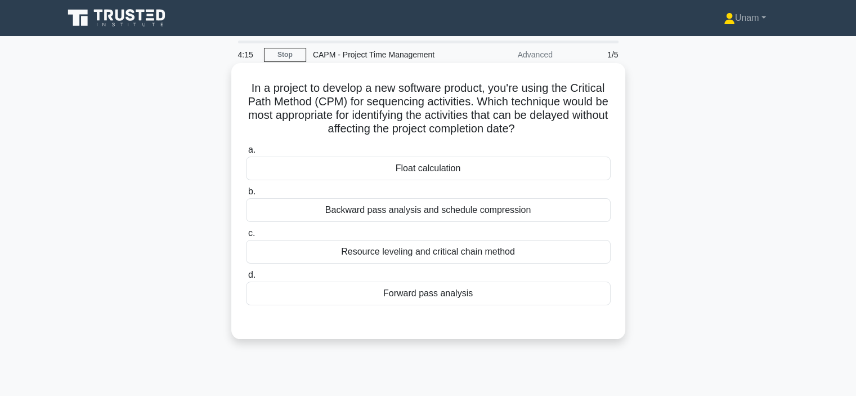
click at [426, 174] on div "Float calculation" at bounding box center [428, 168] width 365 height 24
click at [246, 154] on input "a. Float calculation" at bounding box center [246, 149] width 0 height 7
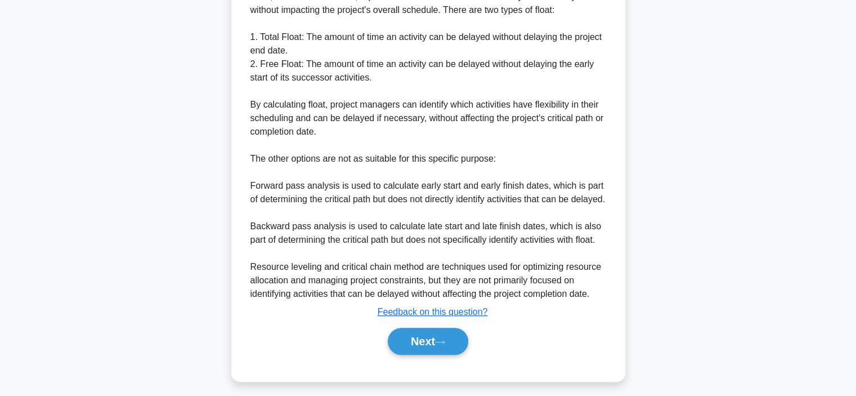
scroll to position [400, 0]
click at [426, 353] on button "Next" at bounding box center [428, 340] width 80 height 27
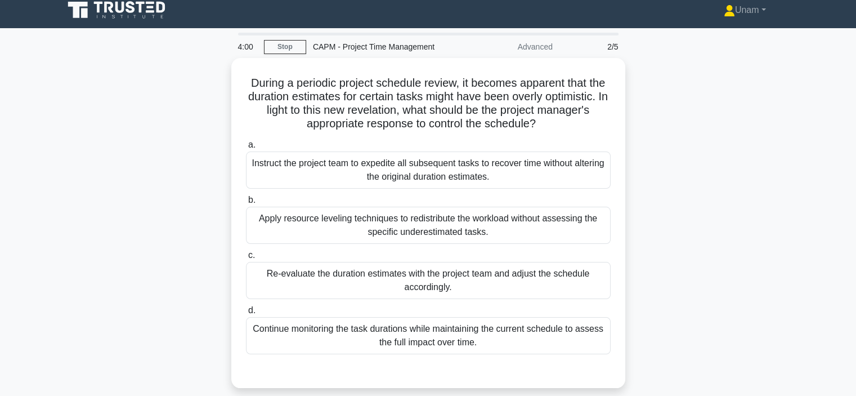
scroll to position [7, 0]
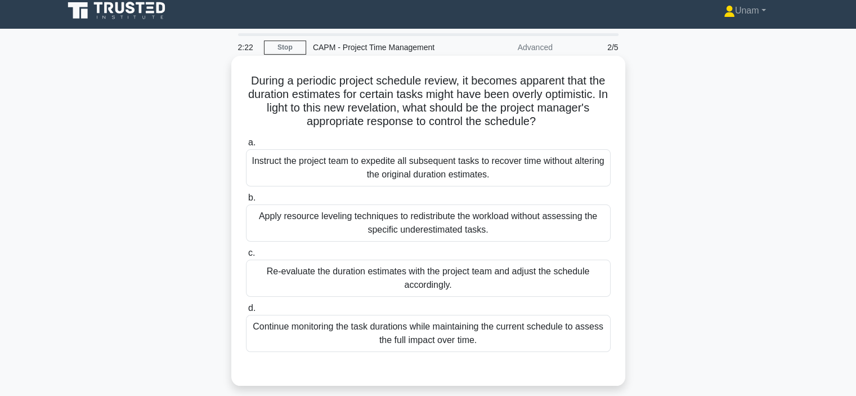
click at [437, 285] on div "Re-evaluate the duration estimates with the project team and adjust the schedul…" at bounding box center [428, 277] width 365 height 37
click at [246, 257] on input "c. Re-evaluate the duration estimates with the project team and adjust the sche…" at bounding box center [246, 252] width 0 height 7
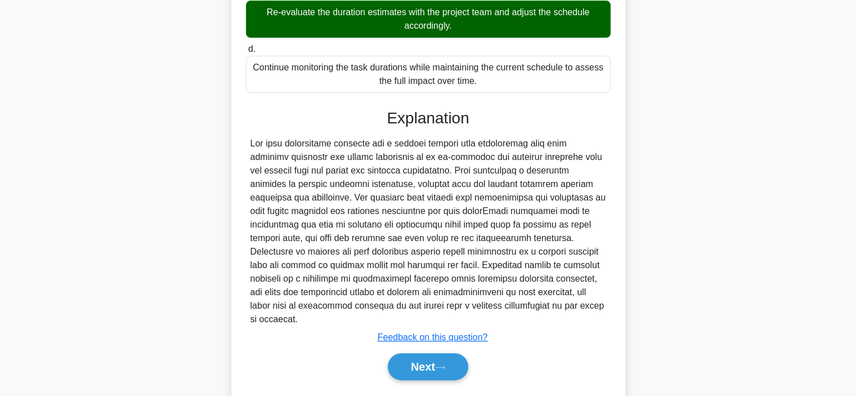
scroll to position [267, 0]
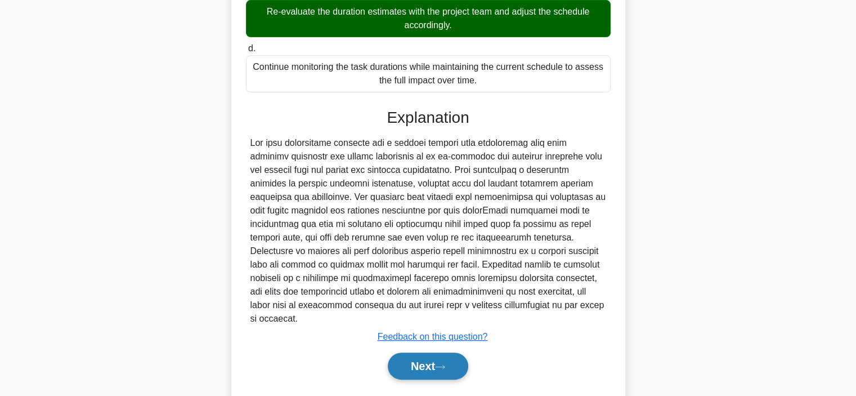
click at [425, 352] on button "Next" at bounding box center [428, 365] width 80 height 27
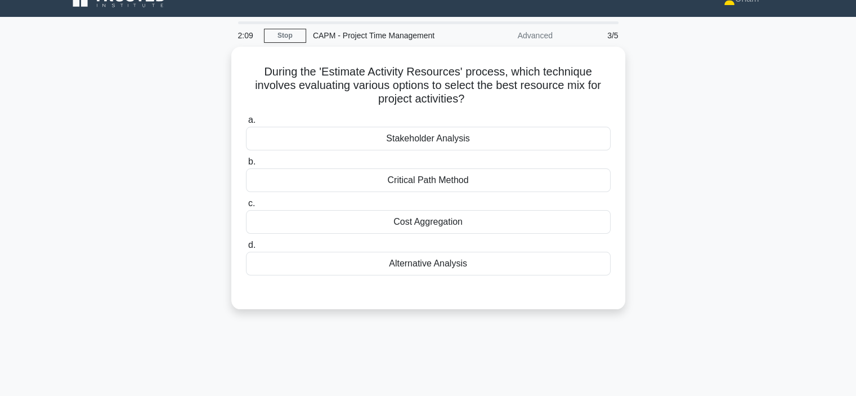
scroll to position [19, 0]
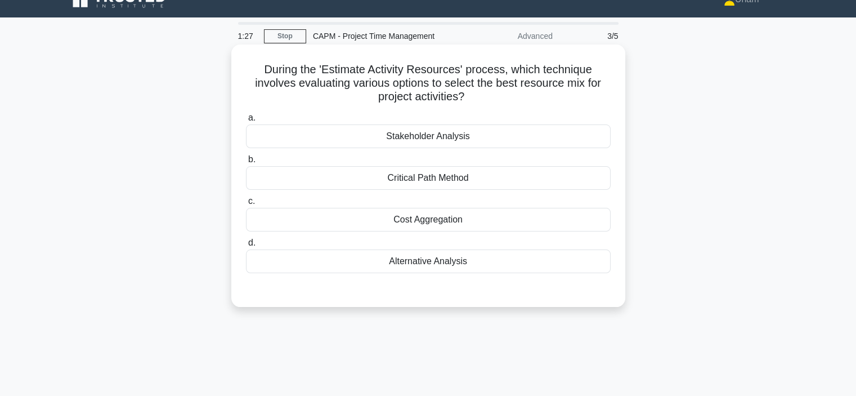
click at [410, 264] on div "Alternative Analysis" at bounding box center [428, 261] width 365 height 24
click at [246, 247] on input "d. Alternative Analysis" at bounding box center [246, 242] width 0 height 7
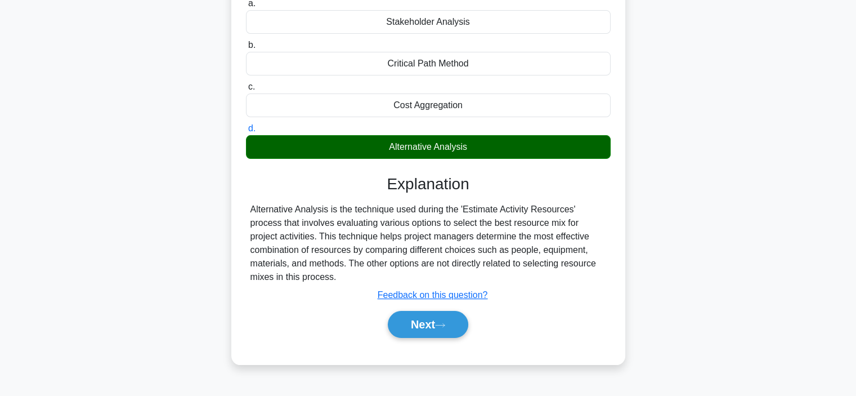
scroll to position [135, 0]
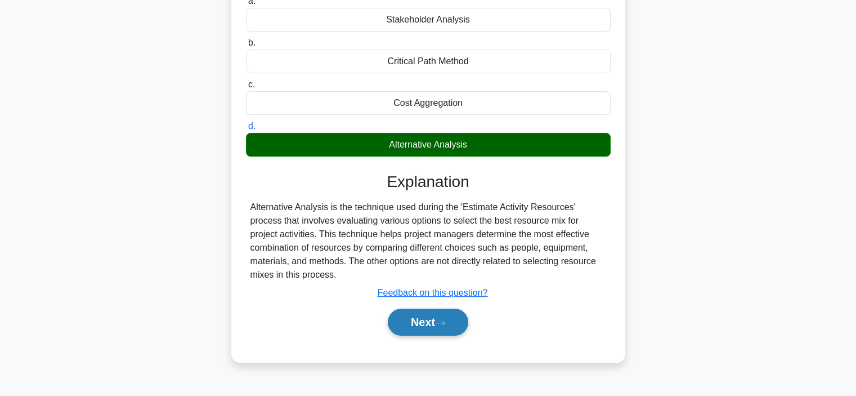
click at [414, 321] on button "Next" at bounding box center [428, 321] width 80 height 27
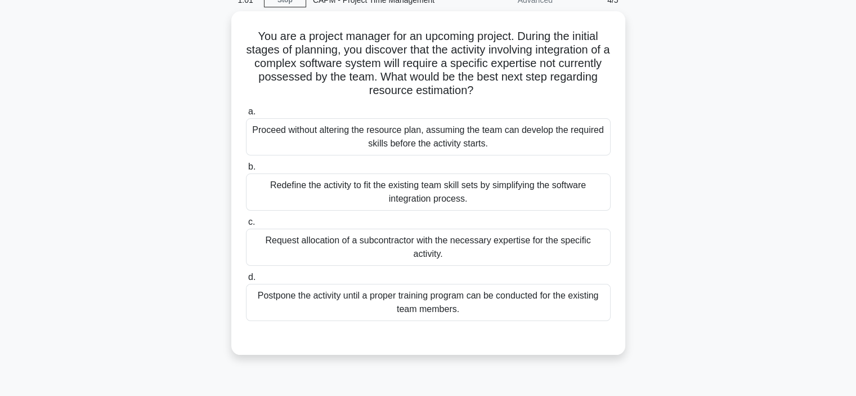
scroll to position [56, 0]
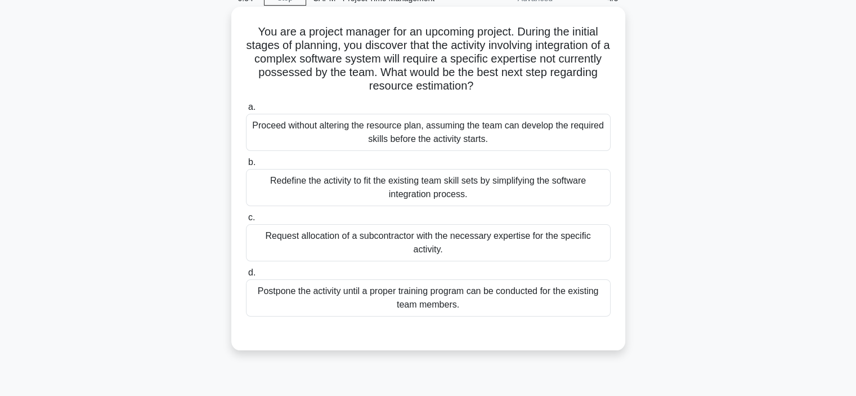
click at [406, 247] on div "Request allocation of a subcontractor with the necessary expertise for the spec…" at bounding box center [428, 242] width 365 height 37
click at [246, 221] on input "c. Request allocation of a subcontractor with the necessary expertise for the s…" at bounding box center [246, 217] width 0 height 7
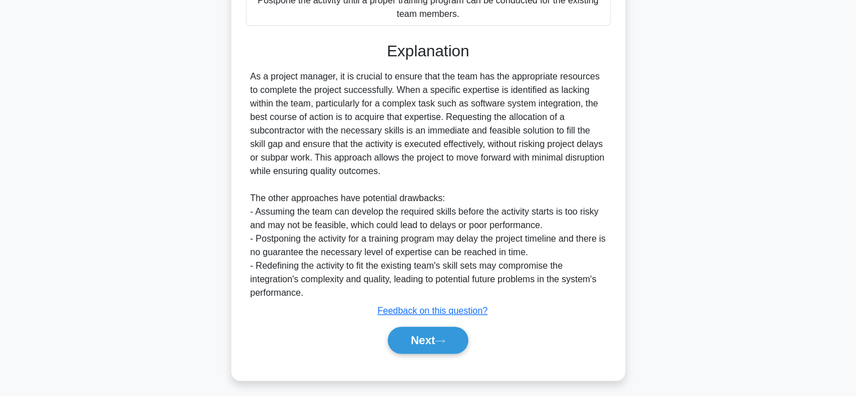
scroll to position [350, 0]
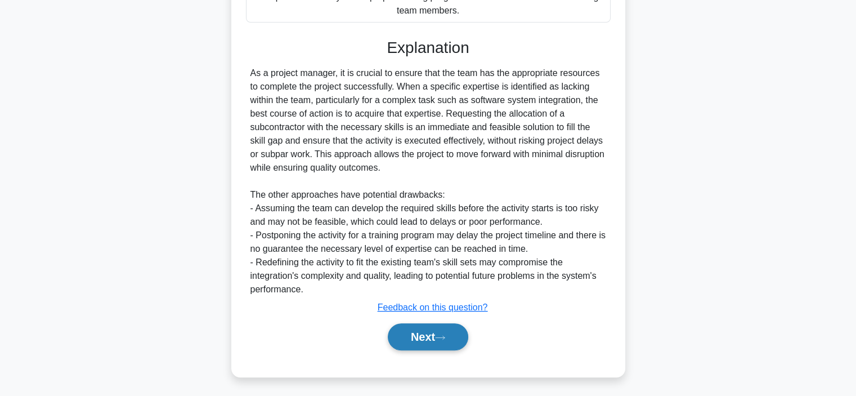
click at [417, 338] on button "Next" at bounding box center [428, 336] width 80 height 27
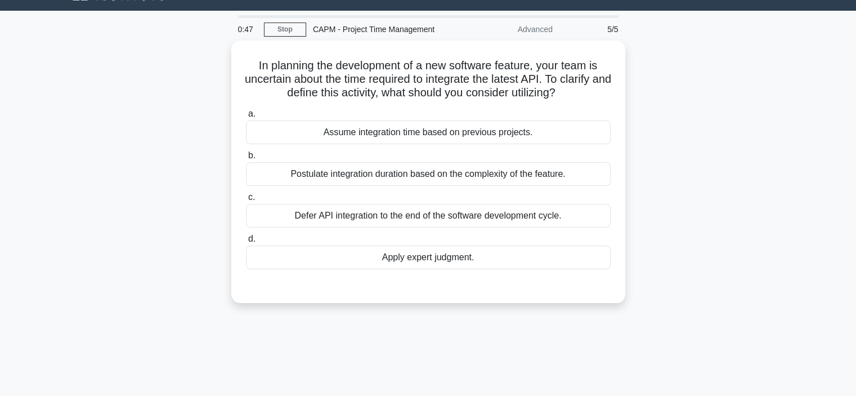
scroll to position [24, 0]
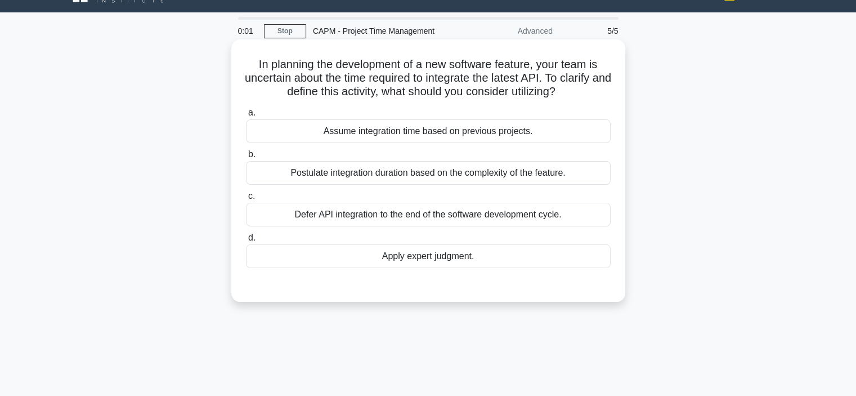
click at [428, 258] on div "Apply expert judgment." at bounding box center [428, 256] width 365 height 24
click at [246, 241] on input "d. Apply expert judgment." at bounding box center [246, 237] width 0 height 7
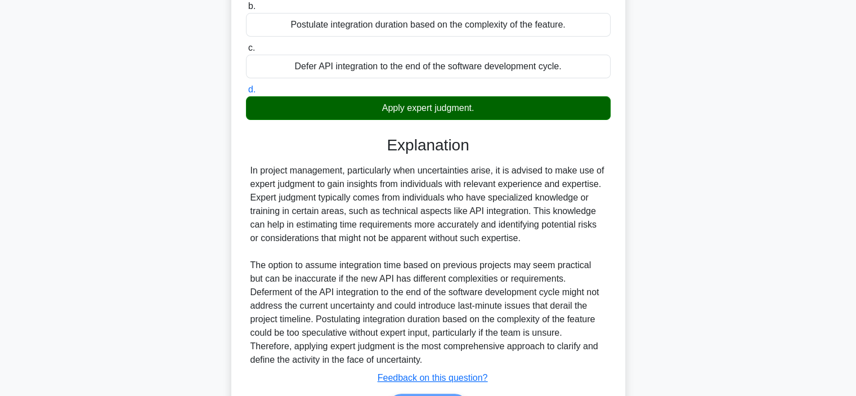
scroll to position [243, 0]
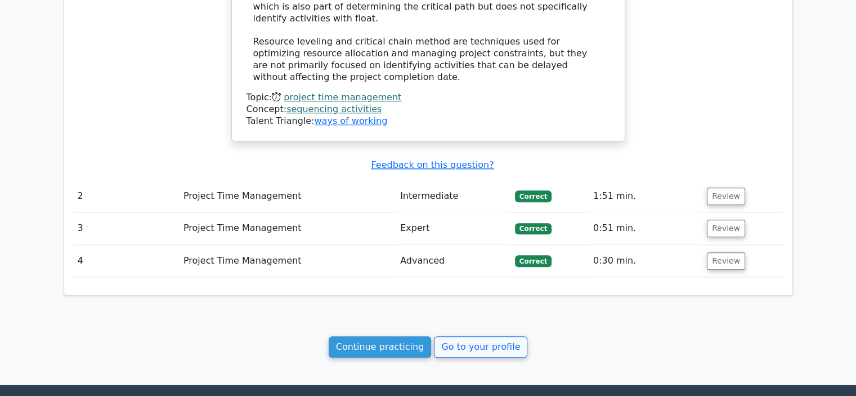
scroll to position [1175, 0]
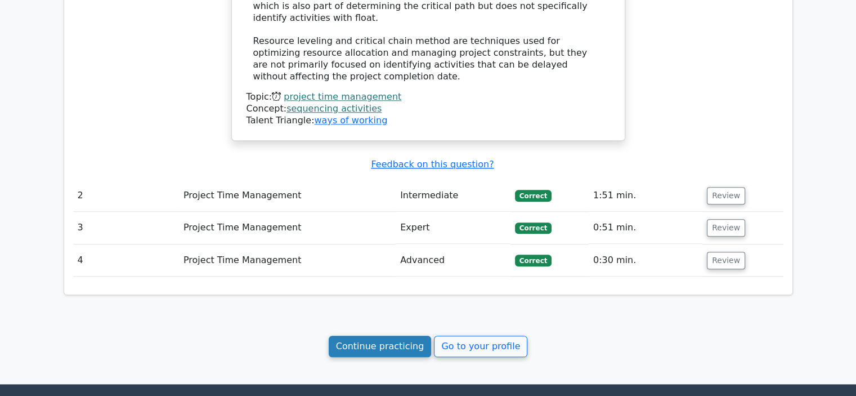
click at [388, 335] on link "Continue practicing" at bounding box center [380, 345] width 103 height 21
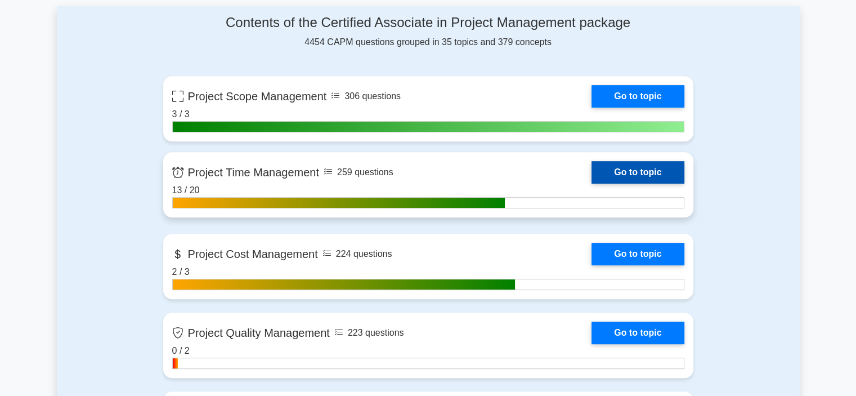
scroll to position [478, 0]
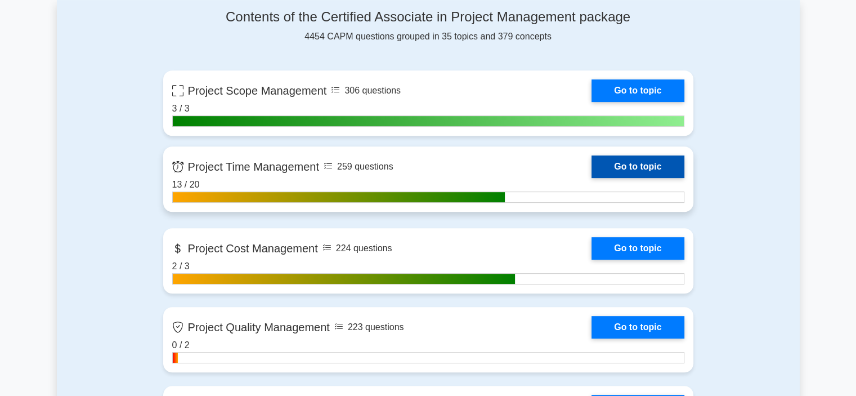
click at [628, 164] on link "Go to topic" at bounding box center [638, 166] width 92 height 23
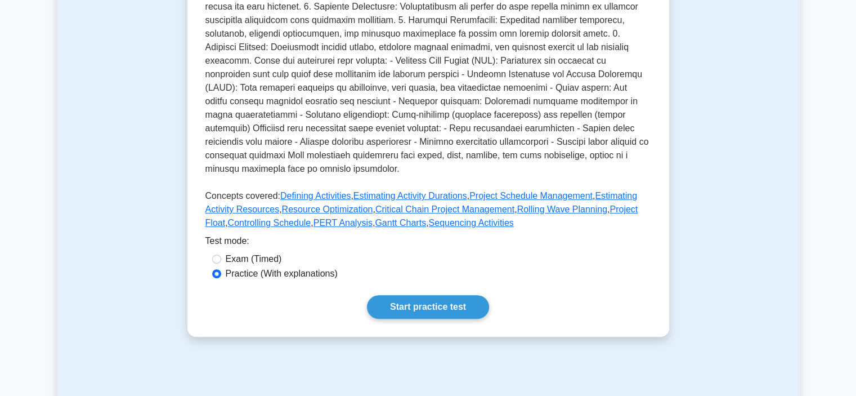
scroll to position [326, 0]
click at [432, 314] on link "Start practice test" at bounding box center [428, 306] width 122 height 24
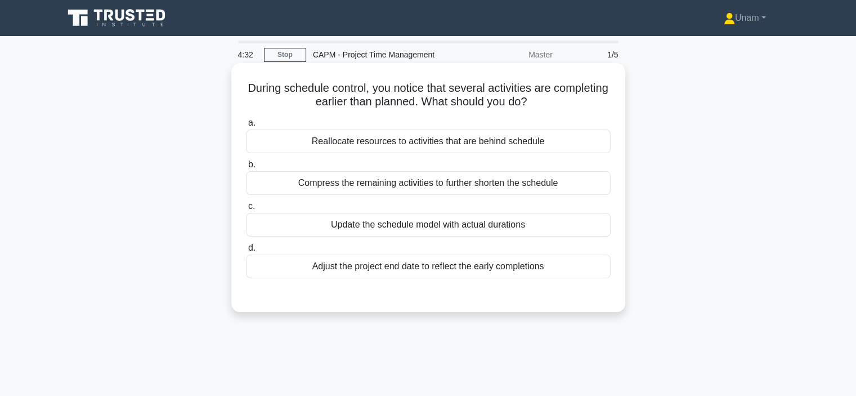
click at [358, 263] on div "Adjust the project end date to reflect the early completions" at bounding box center [428, 266] width 365 height 24
click at [246, 252] on input "d. Adjust the project end date to reflect the early completions" at bounding box center [246, 247] width 0 height 7
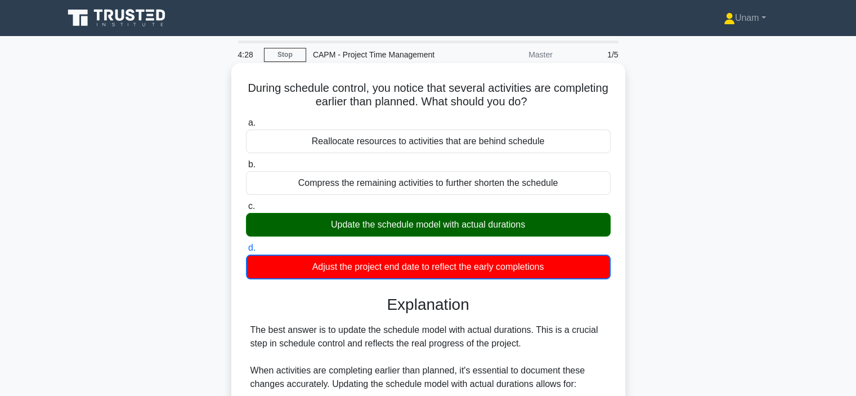
click at [358, 222] on div "Update the schedule model with actual durations" at bounding box center [428, 225] width 365 height 24
click at [246, 210] on input "c. Update the schedule model with actual durations" at bounding box center [246, 206] width 0 height 7
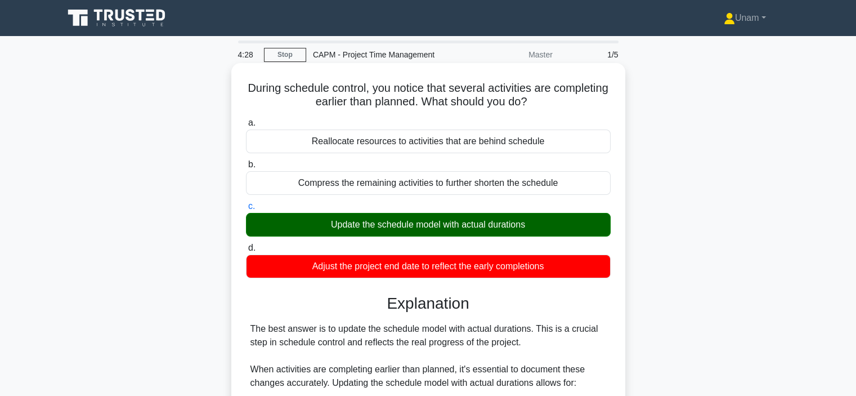
click at [358, 222] on div "Update the schedule model with actual durations" at bounding box center [428, 225] width 365 height 24
click at [246, 210] on input "c. Update the schedule model with actual durations" at bounding box center [246, 206] width 0 height 7
click at [358, 222] on div "Update the schedule model with actual durations" at bounding box center [428, 225] width 365 height 24
click at [246, 210] on input "c. Update the schedule model with actual durations" at bounding box center [246, 206] width 0 height 7
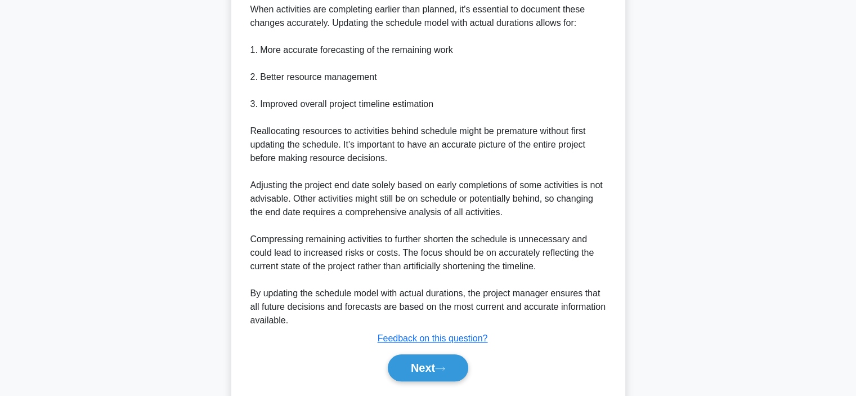
scroll to position [392, 0]
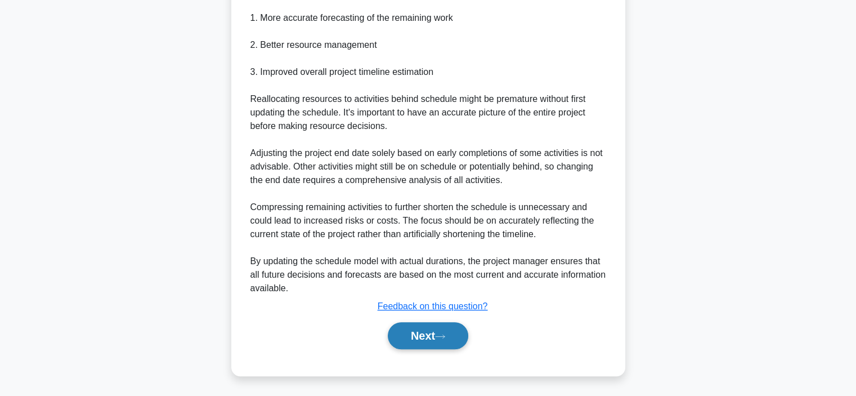
click at [424, 324] on button "Next" at bounding box center [428, 335] width 80 height 27
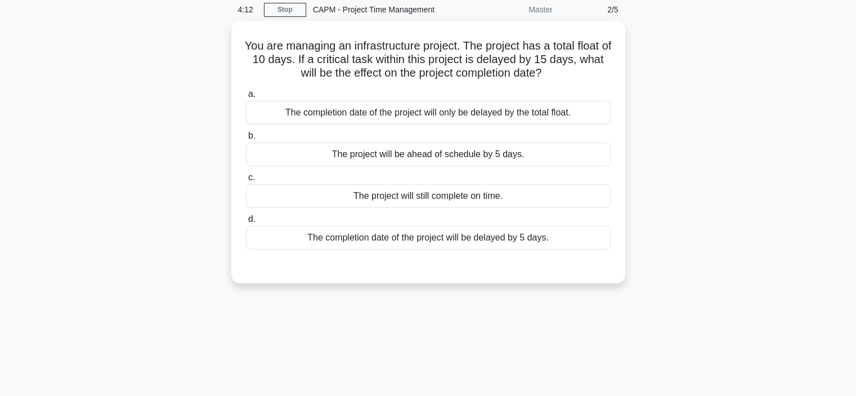
scroll to position [30, 0]
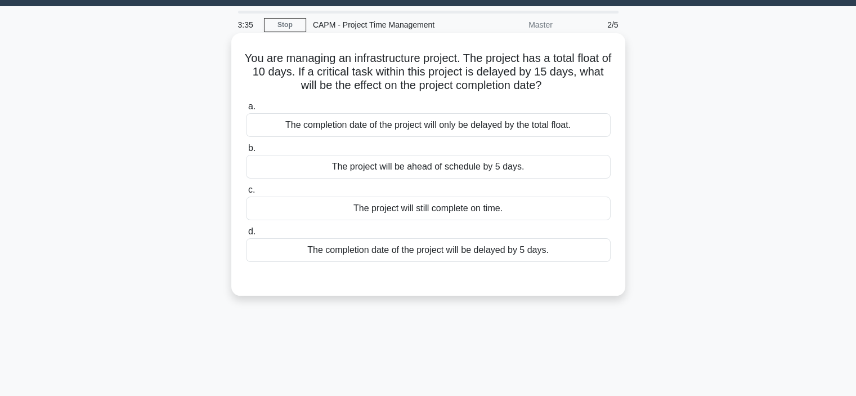
click at [372, 247] on div "The completion date of the project will be delayed by 5 days." at bounding box center [428, 250] width 365 height 24
click at [246, 235] on input "d. The completion date of the project will be delayed by 5 days." at bounding box center [246, 231] width 0 height 7
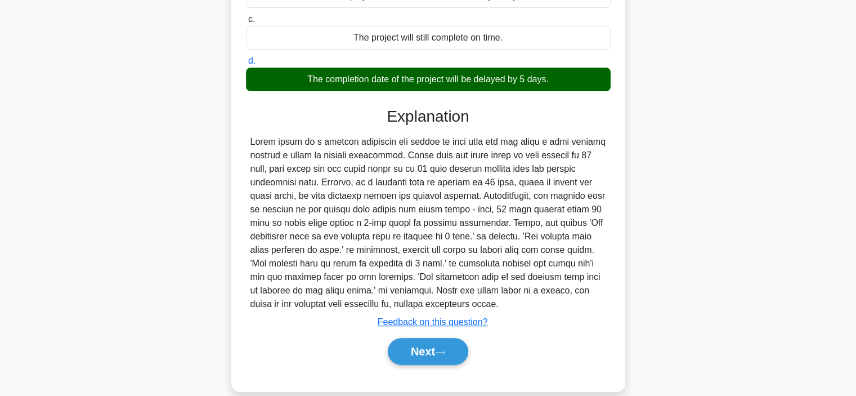
scroll to position [216, 0]
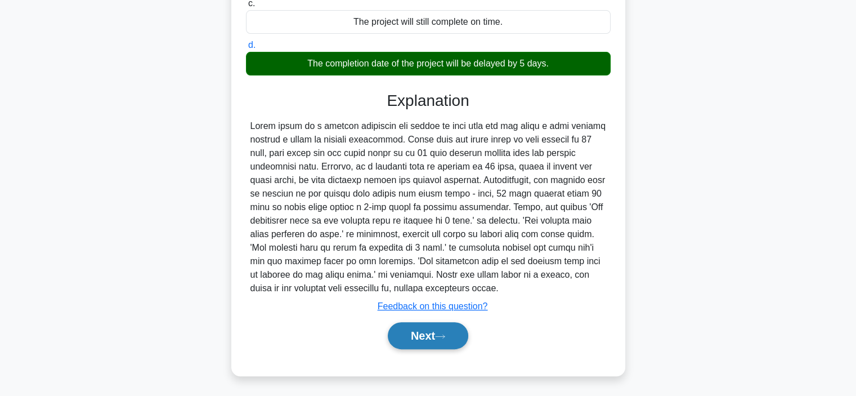
click at [423, 335] on button "Next" at bounding box center [428, 335] width 80 height 27
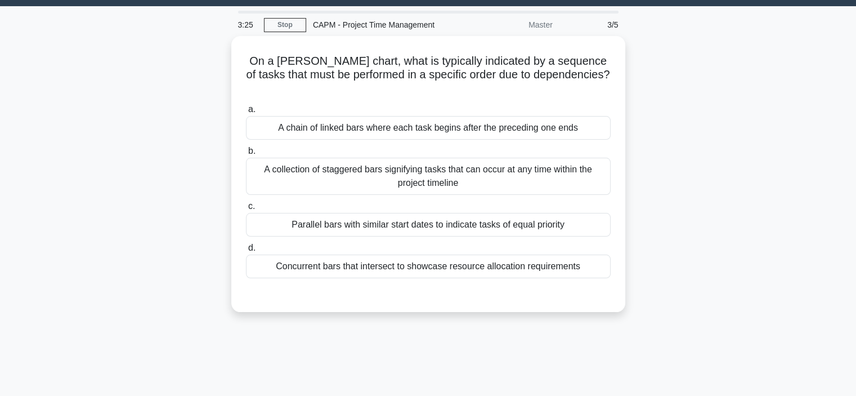
scroll to position [28, 0]
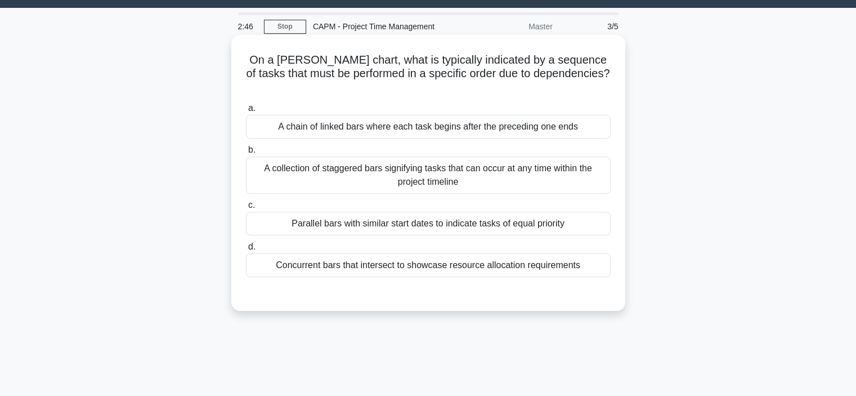
click at [376, 115] on div "A chain of linked bars where each task begins after the preceding one ends" at bounding box center [428, 127] width 365 height 24
click at [246, 112] on input "a. A chain of linked bars where each task begins after the preceding one ends" at bounding box center [246, 108] width 0 height 7
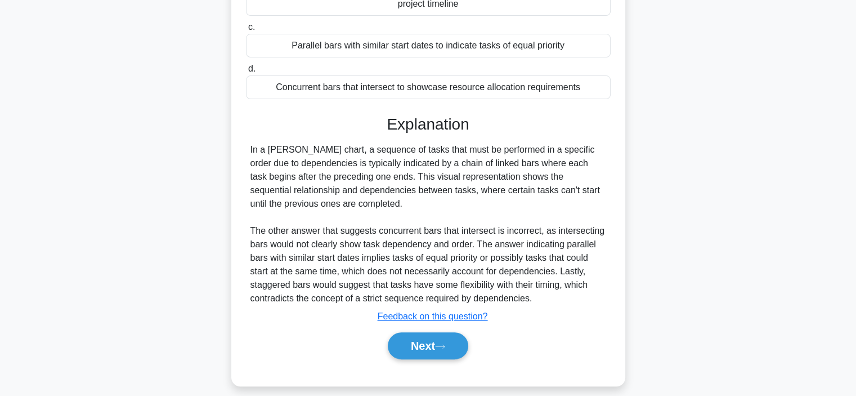
scroll to position [212, 0]
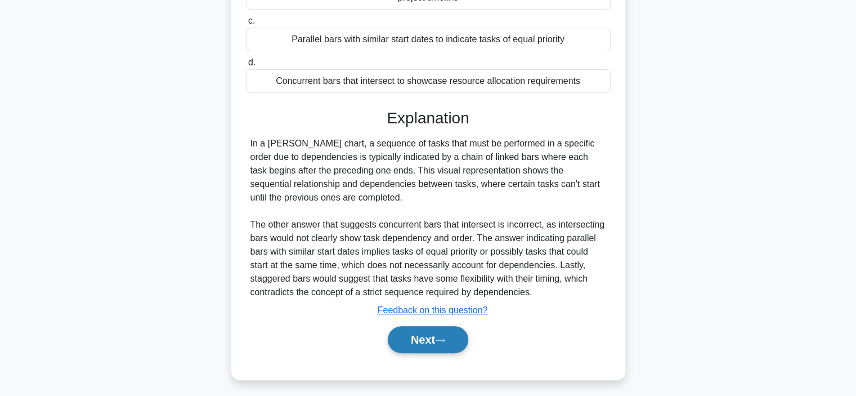
click at [429, 326] on button "Next" at bounding box center [428, 339] width 80 height 27
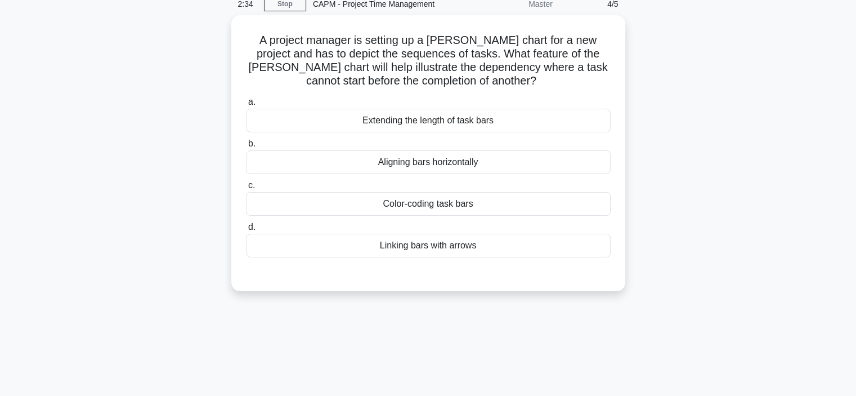
scroll to position [50, 0]
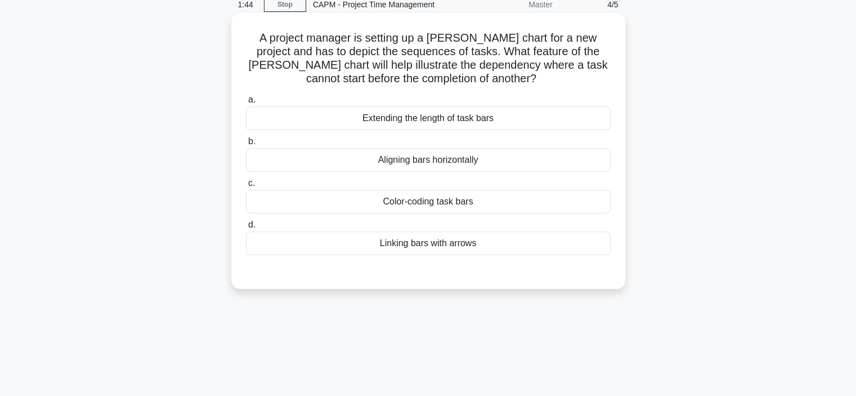
click at [413, 245] on div "Linking bars with arrows" at bounding box center [428, 243] width 365 height 24
click at [246, 229] on input "d. Linking bars with arrows" at bounding box center [246, 224] width 0 height 7
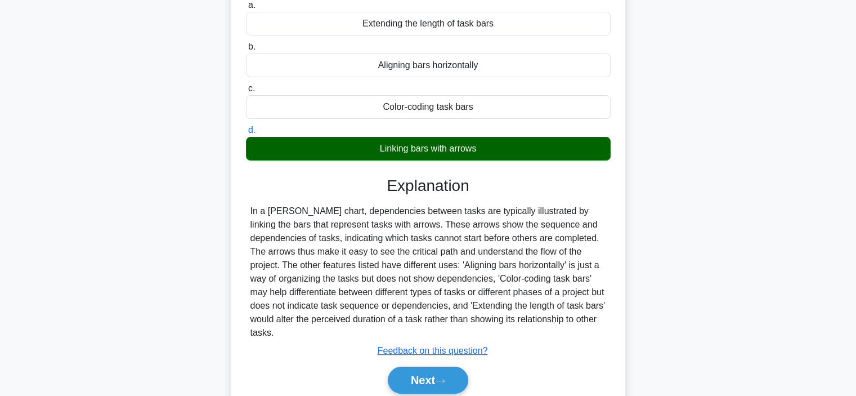
scroll to position [190, 0]
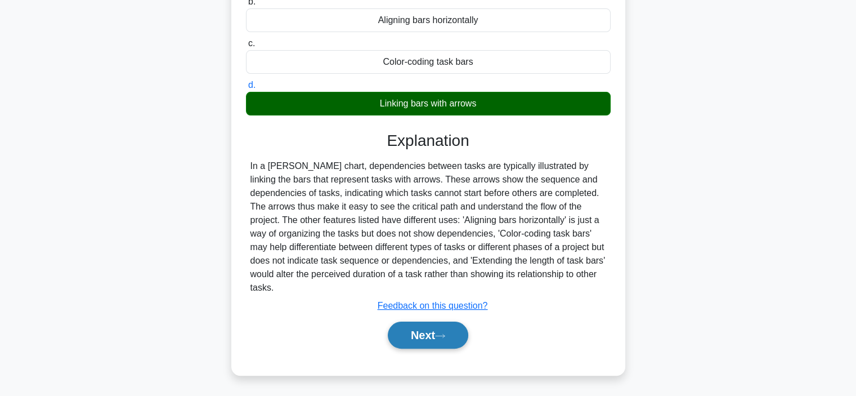
click at [431, 337] on button "Next" at bounding box center [428, 334] width 80 height 27
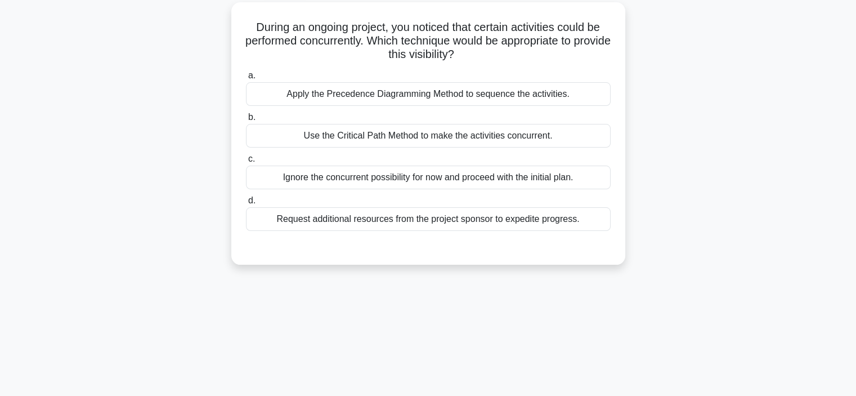
scroll to position [62, 0]
click at [382, 95] on div "Apply the Precedence Diagramming Method to sequence the activities." at bounding box center [428, 93] width 365 height 24
click at [246, 78] on input "a. Apply the Precedence Diagramming Method to sequence the activities." at bounding box center [246, 74] width 0 height 7
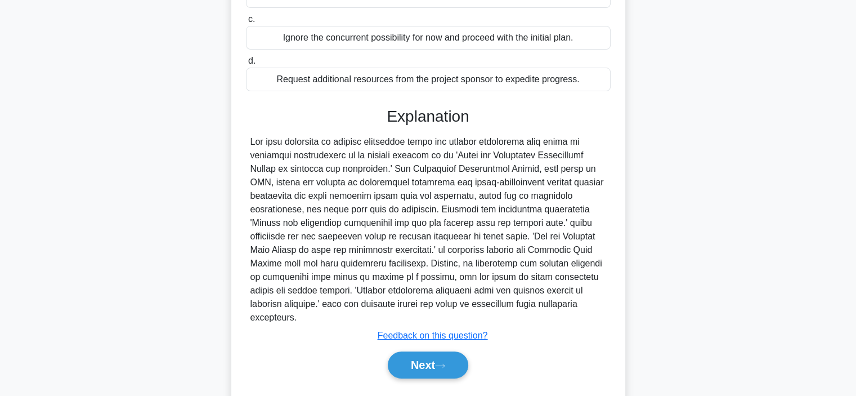
scroll to position [216, 0]
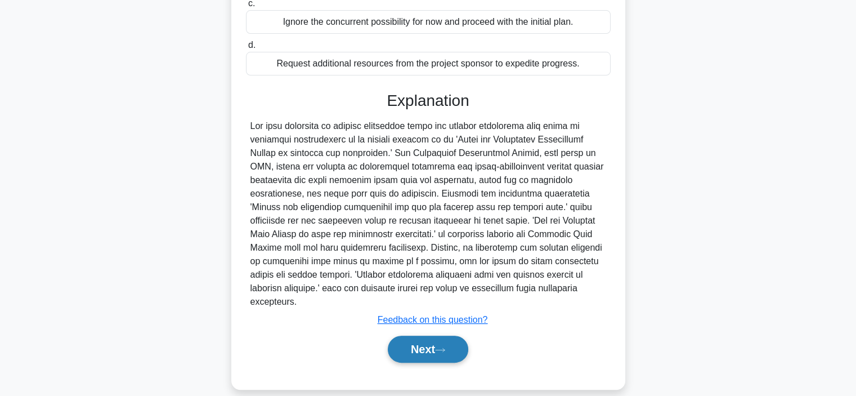
click at [427, 335] on button "Next" at bounding box center [428, 348] width 80 height 27
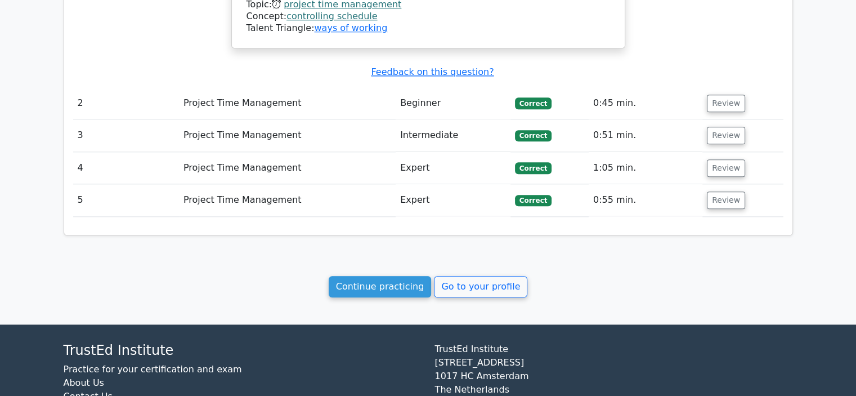
scroll to position [1247, 0]
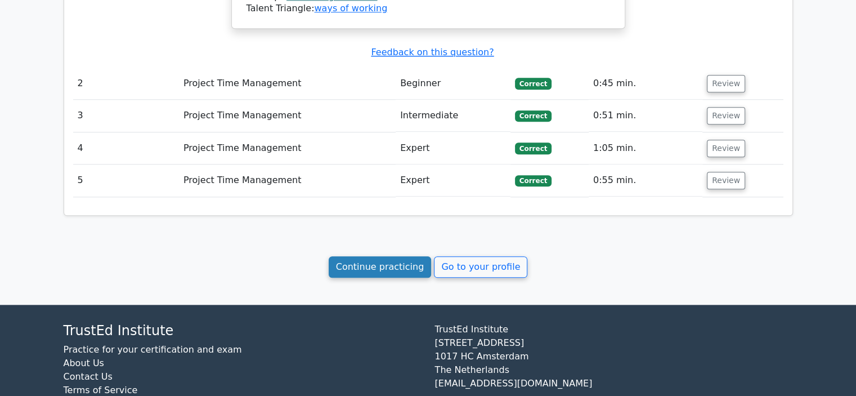
click at [388, 256] on link "Continue practicing" at bounding box center [380, 266] width 103 height 21
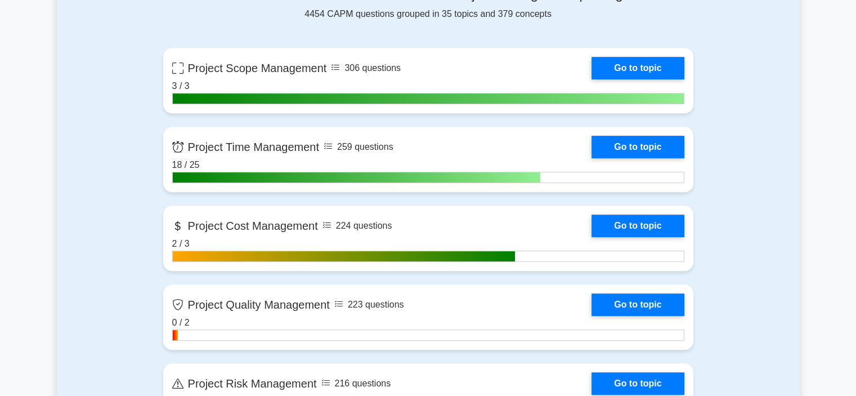
scroll to position [506, 0]
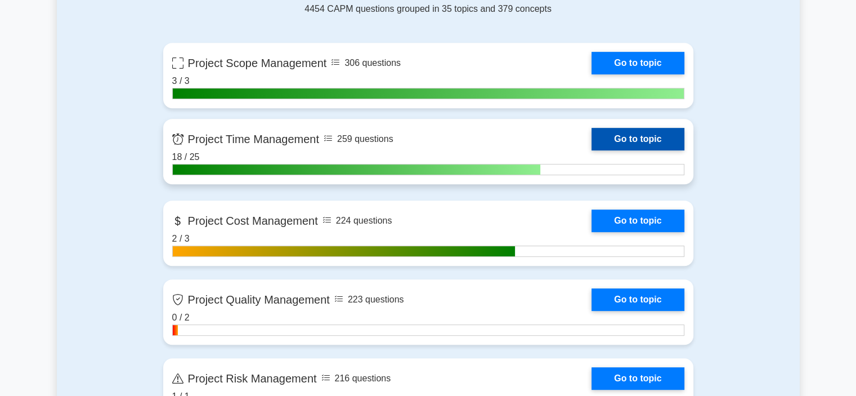
click at [621, 136] on link "Go to topic" at bounding box center [638, 139] width 92 height 23
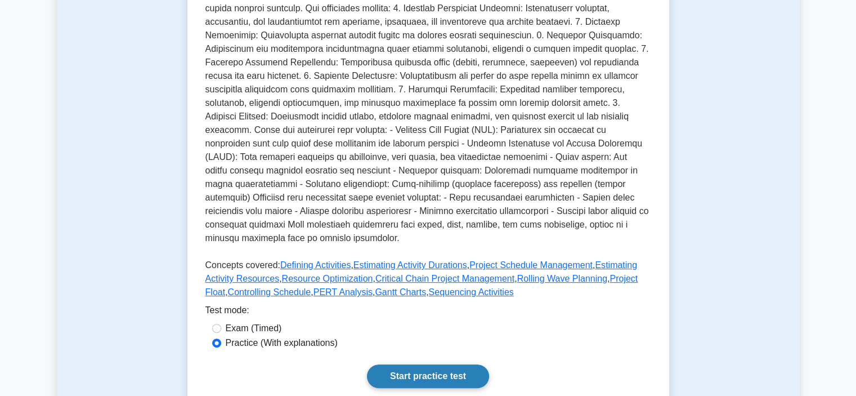
scroll to position [285, 0]
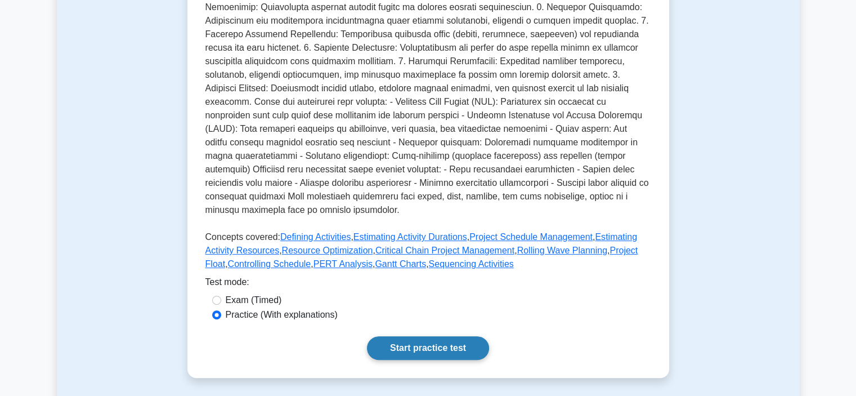
click at [401, 360] on link "Start practice test" at bounding box center [428, 348] width 122 height 24
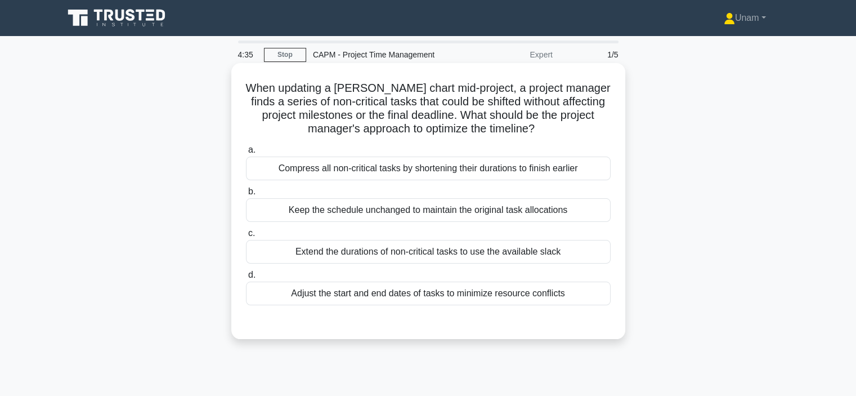
click at [389, 170] on div "Compress all non-critical tasks by shortening their durations to finish earlier" at bounding box center [428, 168] width 365 height 24
click at [246, 154] on input "a. Compress all non-critical tasks by shortening their durations to finish earl…" at bounding box center [246, 149] width 0 height 7
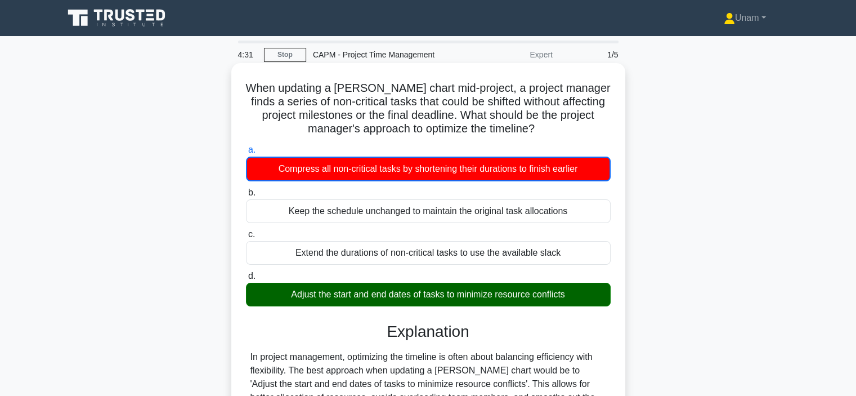
scroll to position [182, 0]
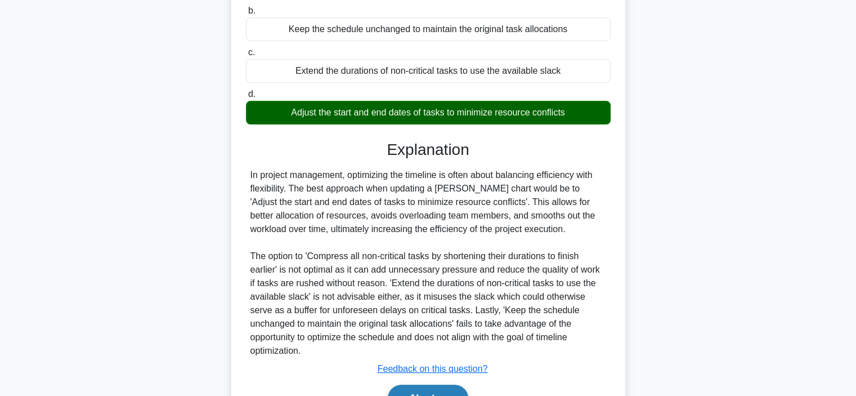
click at [444, 395] on icon at bounding box center [440, 399] width 10 height 6
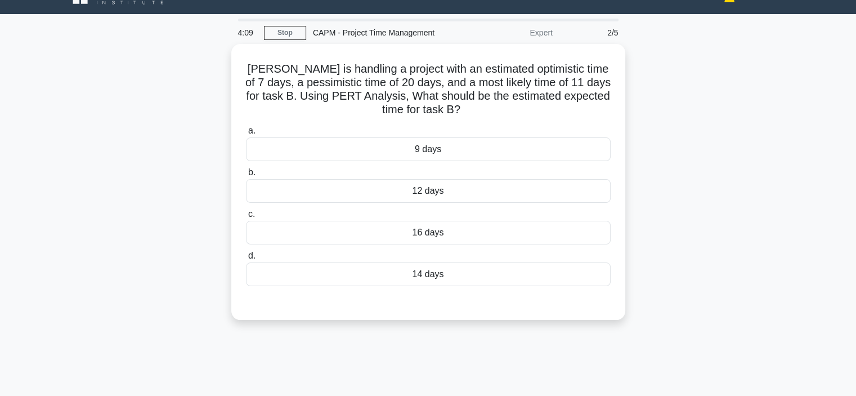
scroll to position [21, 0]
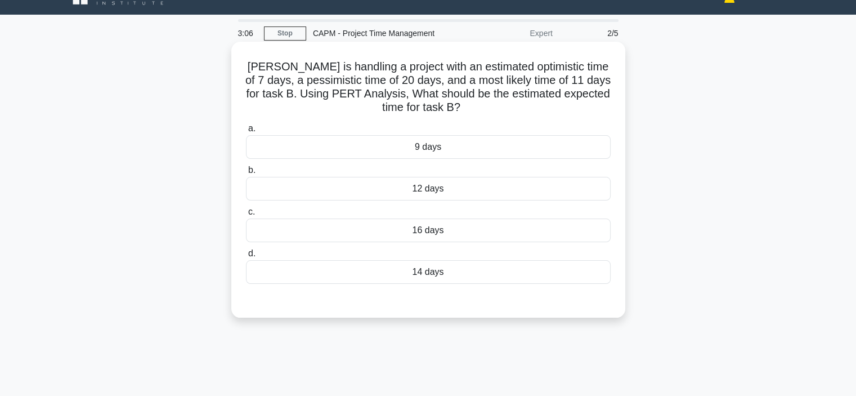
click at [458, 144] on div "9 days" at bounding box center [428, 147] width 365 height 24
click at [246, 132] on input "a. 9 days" at bounding box center [246, 128] width 0 height 7
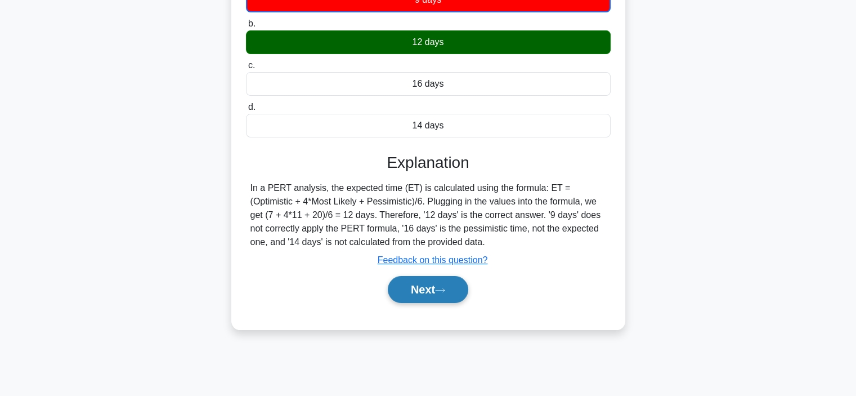
scroll to position [171, 0]
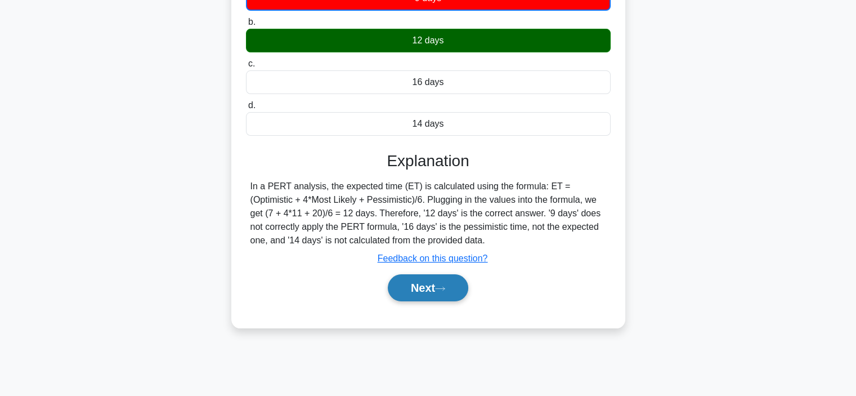
click at [433, 286] on button "Next" at bounding box center [428, 287] width 80 height 27
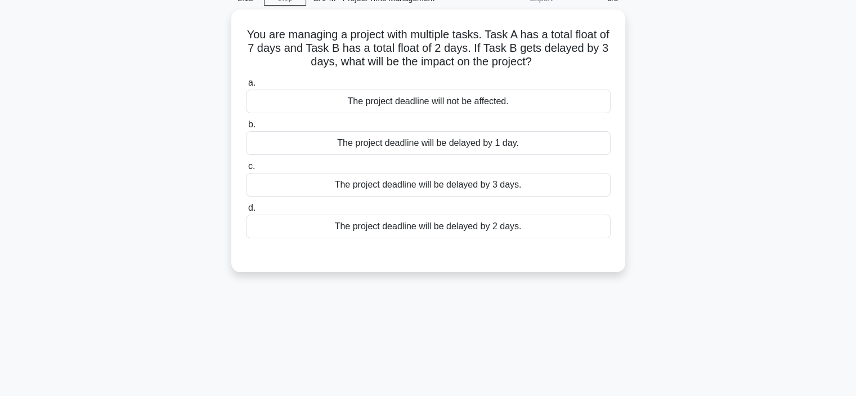
scroll to position [53, 0]
click at [454, 149] on div "The project deadline will be delayed by 1 day." at bounding box center [428, 143] width 365 height 24
click at [246, 128] on input "b. The project deadline will be delayed by 1 day." at bounding box center [246, 124] width 0 height 7
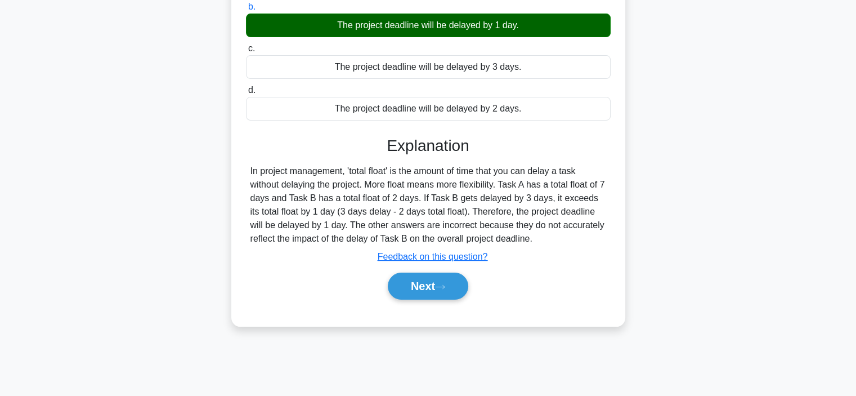
scroll to position [185, 0]
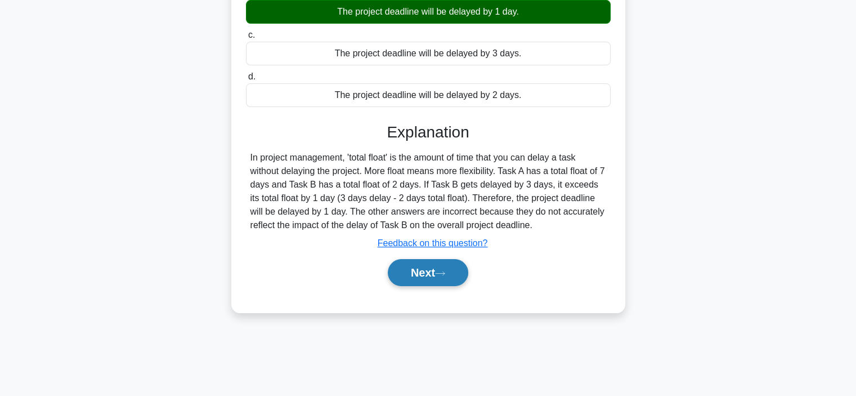
click at [428, 275] on button "Next" at bounding box center [428, 272] width 80 height 27
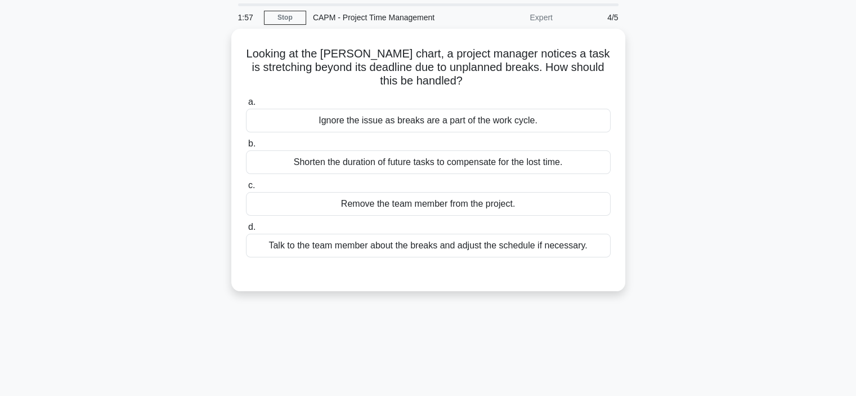
scroll to position [33, 0]
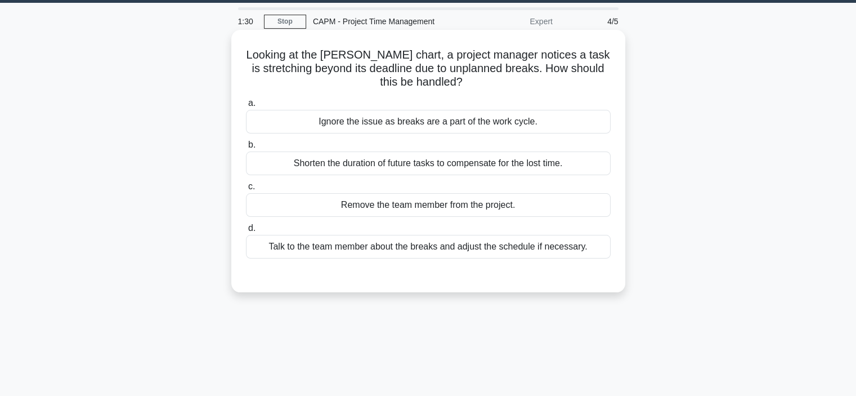
click at [405, 247] on div "Talk to the team member about the breaks and adjust the schedule if necessary." at bounding box center [428, 247] width 365 height 24
click at [246, 232] on input "d. Talk to the team member about the breaks and adjust the schedule if necessar…" at bounding box center [246, 228] width 0 height 7
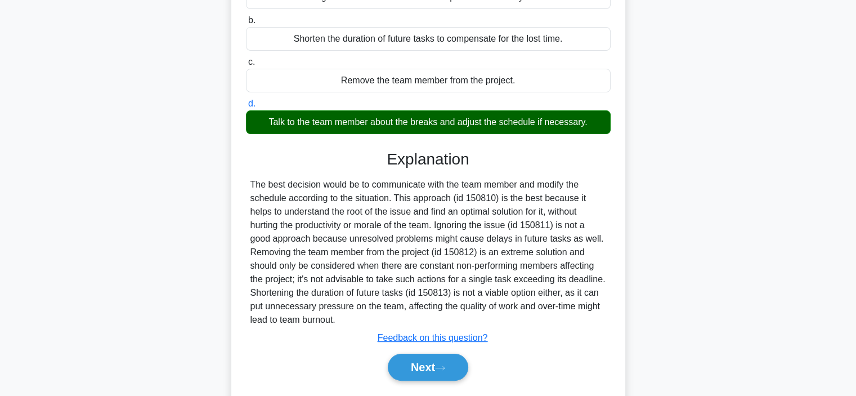
scroll to position [159, 0]
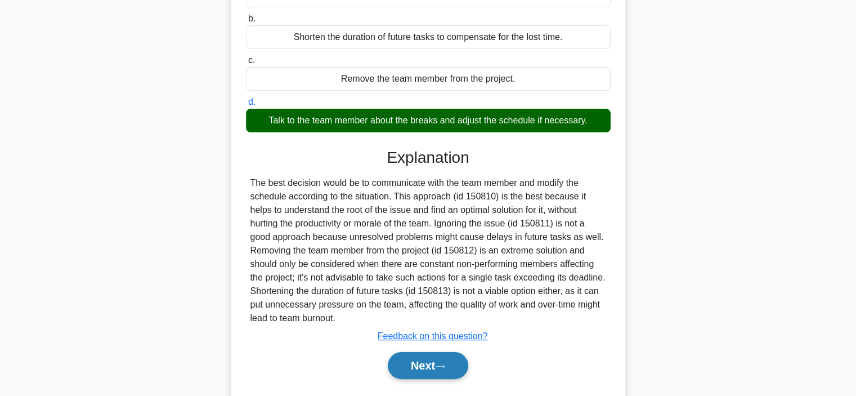
click at [428, 367] on button "Next" at bounding box center [428, 365] width 80 height 27
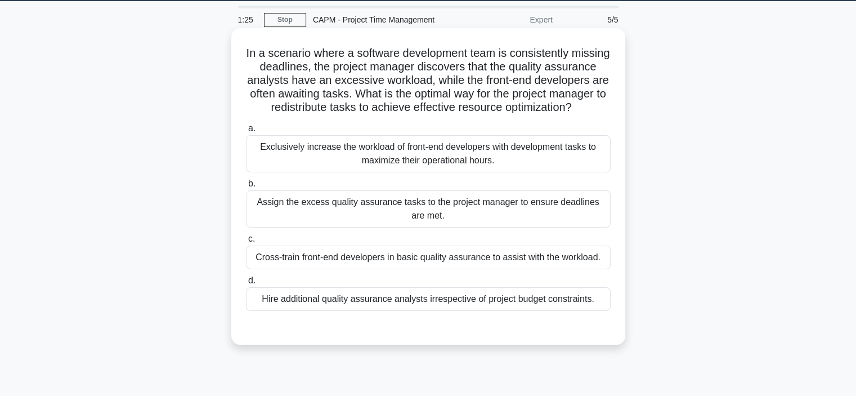
scroll to position [35, 0]
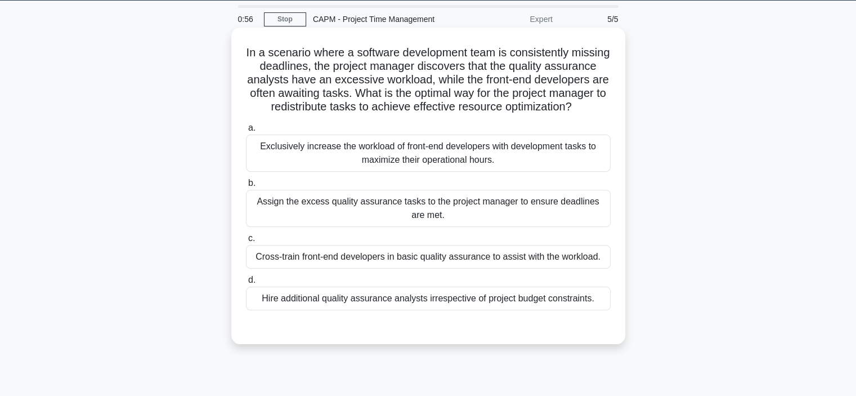
click at [360, 268] on div "Cross-train front-end developers in basic quality assurance to assist with the …" at bounding box center [428, 257] width 365 height 24
click at [246, 242] on input "c. Cross-train front-end developers in basic quality assurance to assist with t…" at bounding box center [246, 238] width 0 height 7
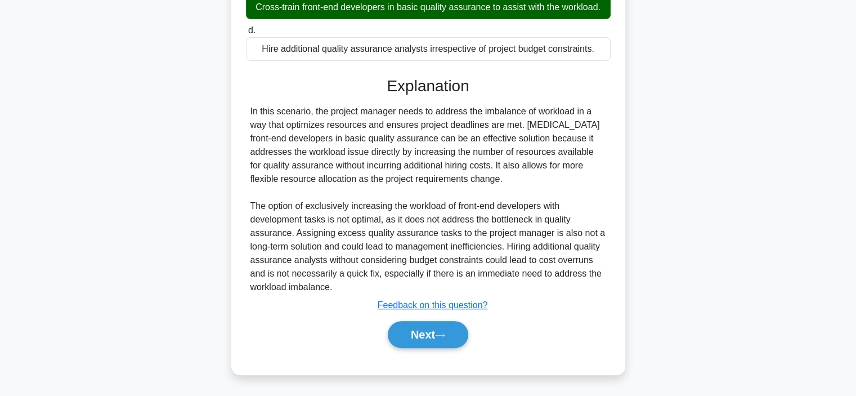
scroll to position [290, 0]
click at [423, 344] on button "Next" at bounding box center [428, 334] width 80 height 27
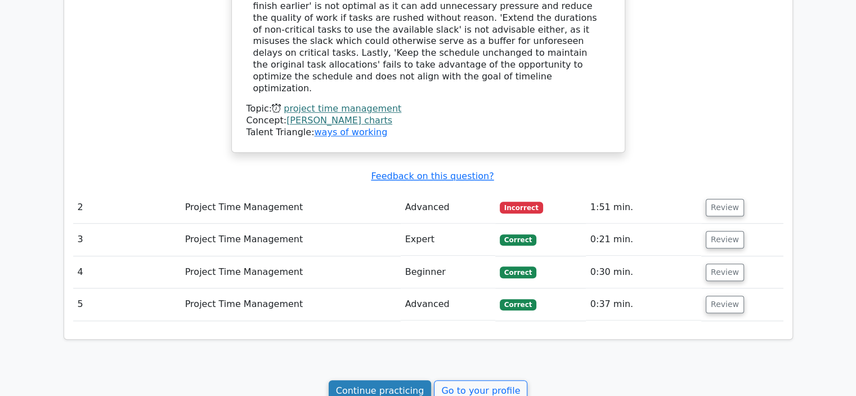
scroll to position [990, 0]
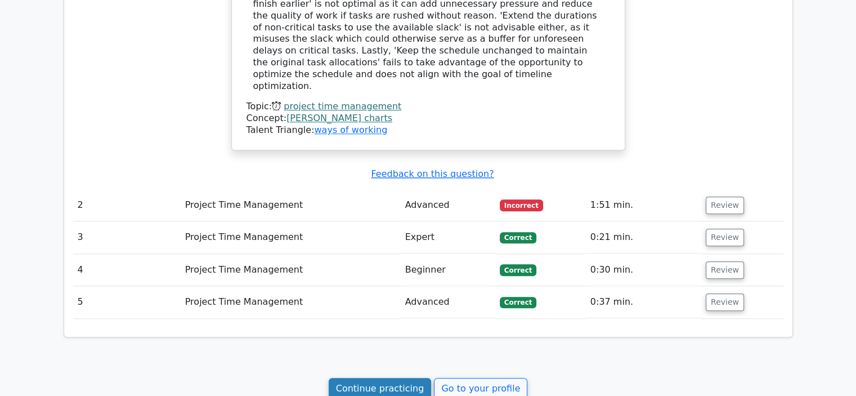
click at [374, 378] on link "Continue practicing" at bounding box center [380, 388] width 103 height 21
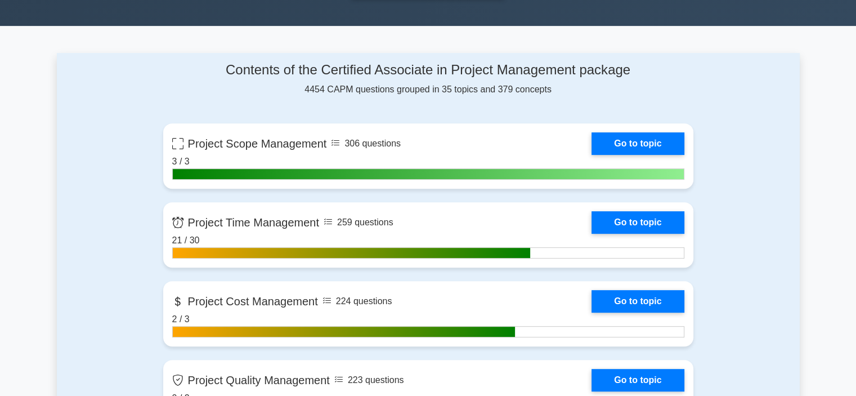
scroll to position [427, 0]
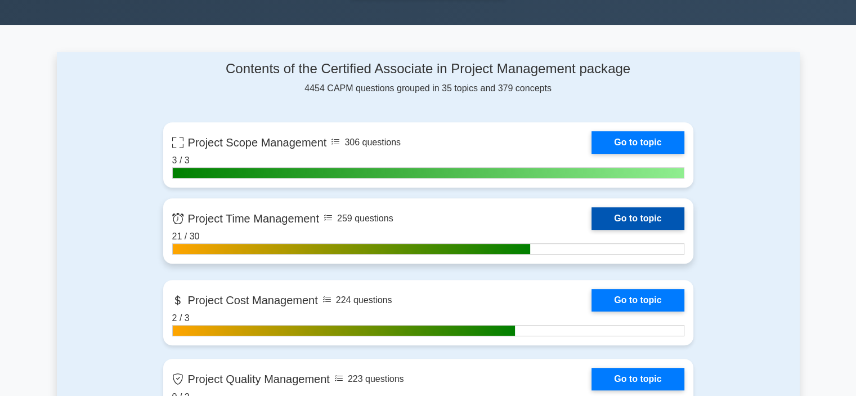
click at [634, 216] on link "Go to topic" at bounding box center [638, 218] width 92 height 23
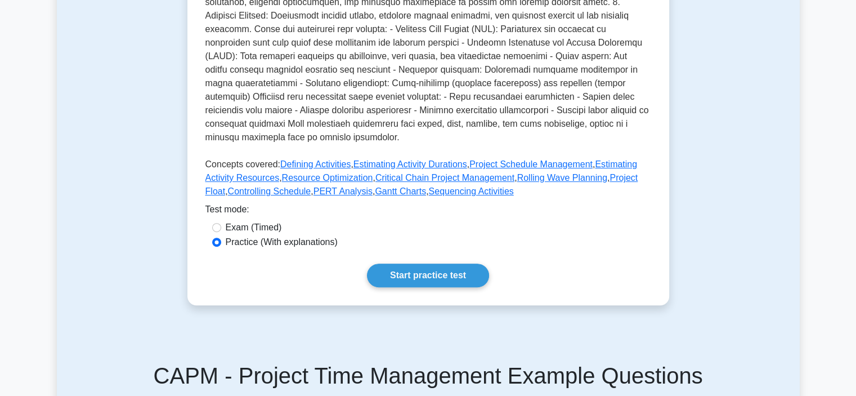
scroll to position [362, 0]
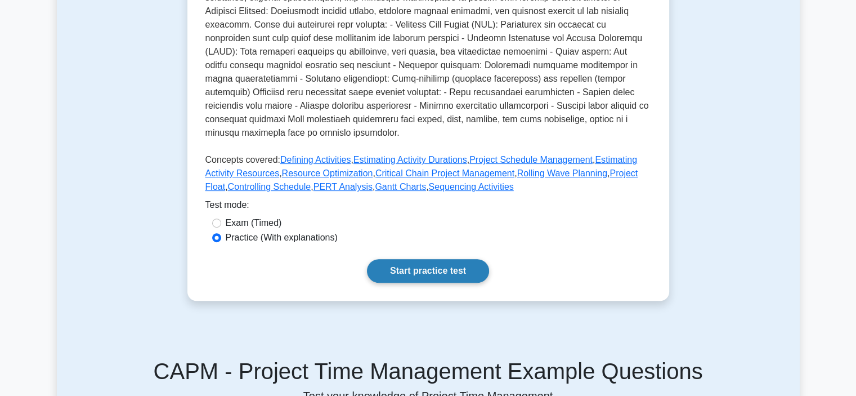
click at [426, 283] on link "Start practice test" at bounding box center [428, 271] width 122 height 24
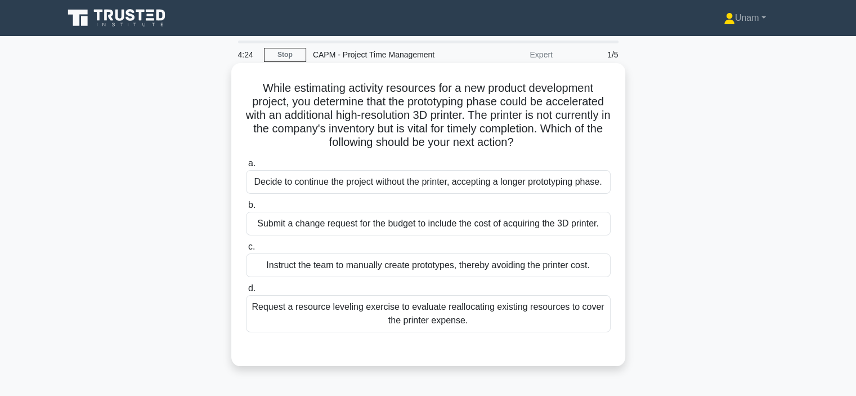
click at [428, 317] on div "Request a resource leveling exercise to evaluate reallocating existing resource…" at bounding box center [428, 313] width 365 height 37
click at [246, 292] on input "d. Request a resource leveling exercise to evaluate reallocating existing resou…" at bounding box center [246, 288] width 0 height 7
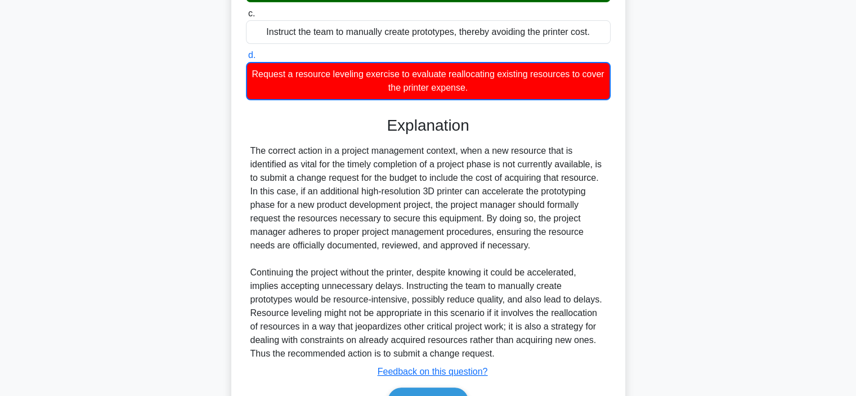
scroll to position [298, 0]
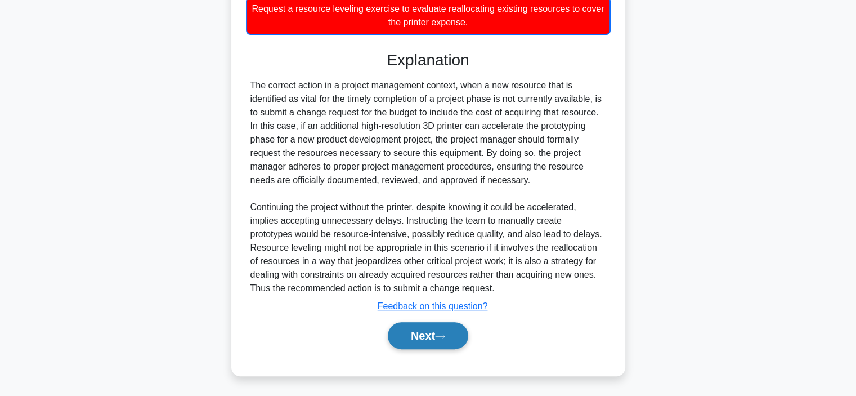
click at [426, 329] on button "Next" at bounding box center [428, 335] width 80 height 27
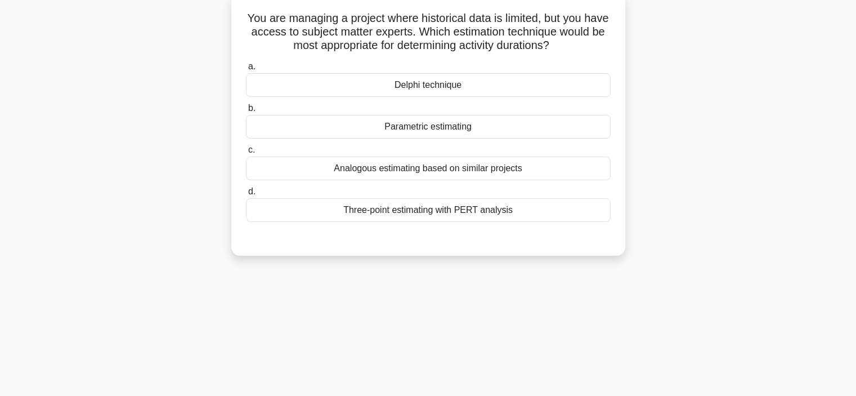
scroll to position [10, 0]
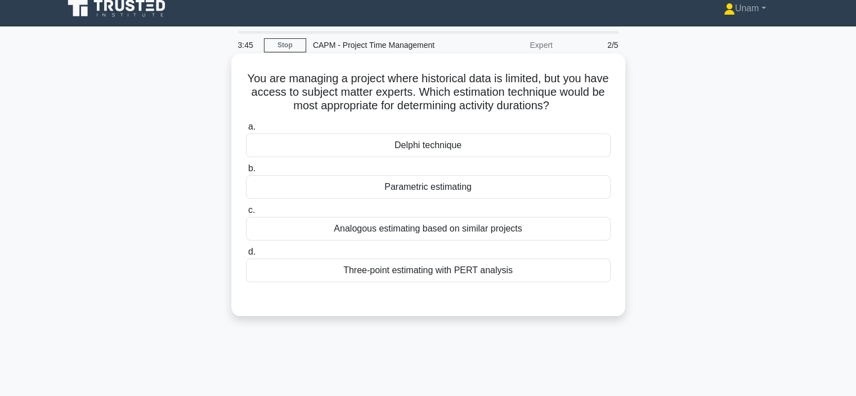
click at [389, 271] on div "Three-point estimating with PERT analysis" at bounding box center [428, 270] width 365 height 24
click at [246, 256] on input "d. Three-point estimating with PERT analysis" at bounding box center [246, 251] width 0 height 7
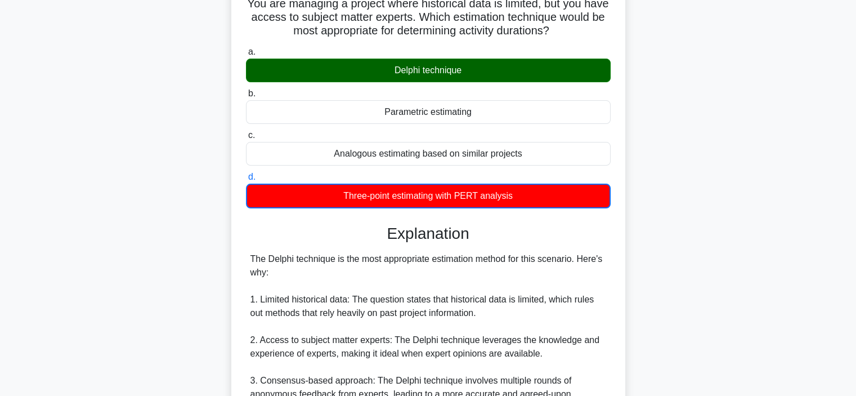
scroll to position [86, 0]
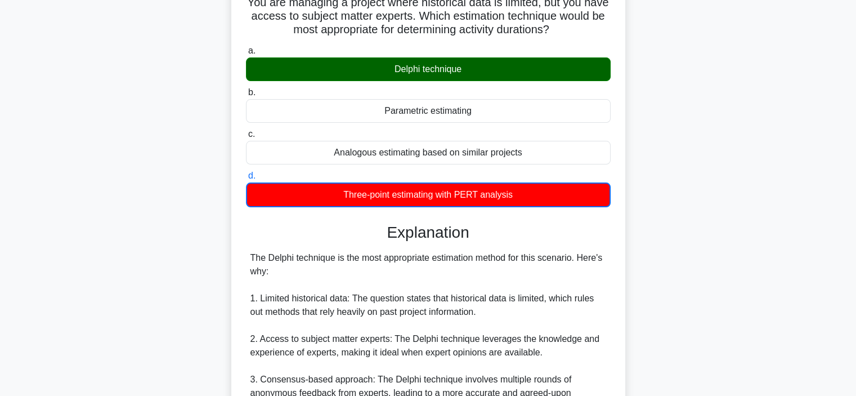
click at [250, 174] on span "d." at bounding box center [251, 176] width 7 height 10
click at [246, 174] on input "d. Three-point estimating with PERT analysis" at bounding box center [246, 175] width 0 height 7
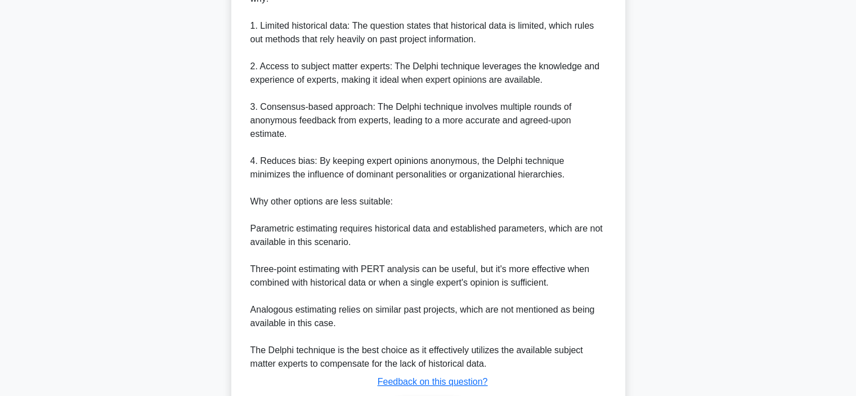
scroll to position [433, 0]
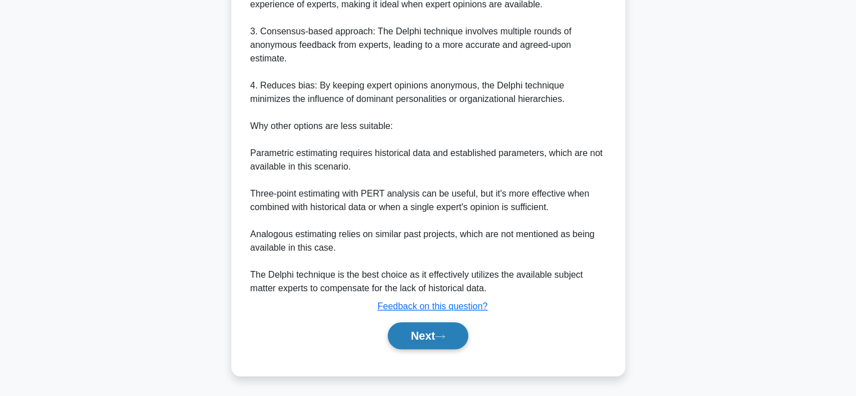
click at [407, 337] on button "Next" at bounding box center [428, 335] width 80 height 27
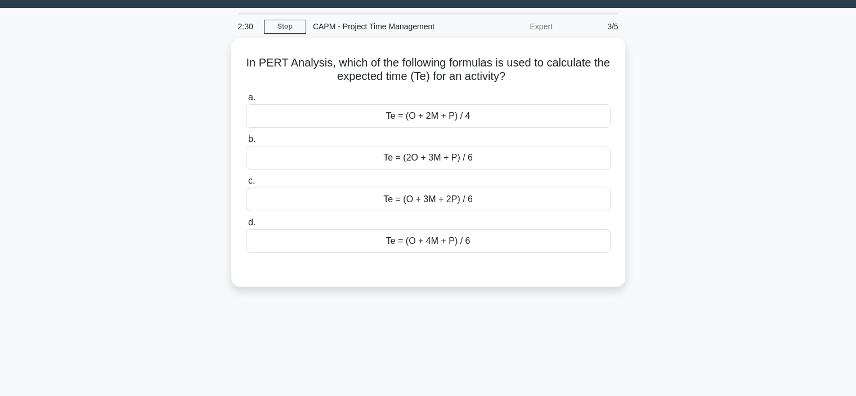
scroll to position [28, 0]
click at [427, 239] on div "Te = (O + 4M + P) / 6" at bounding box center [428, 239] width 365 height 24
click at [246, 224] on input "d. Te = (O + 4M + P) / 6" at bounding box center [246, 220] width 0 height 7
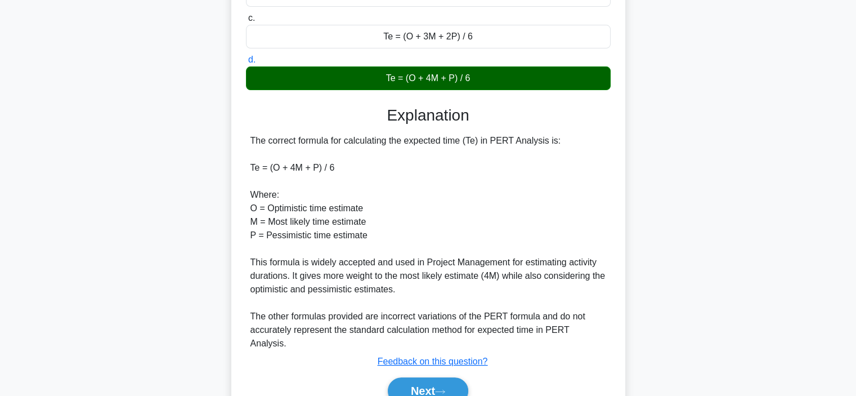
scroll to position [230, 0]
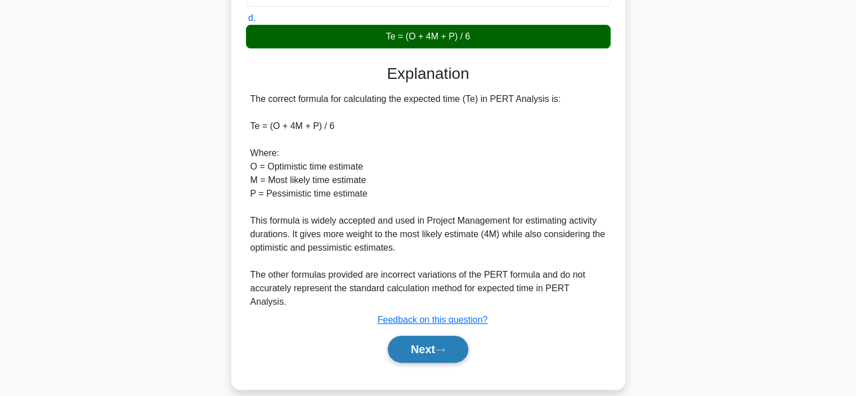
click at [424, 338] on button "Next" at bounding box center [428, 348] width 80 height 27
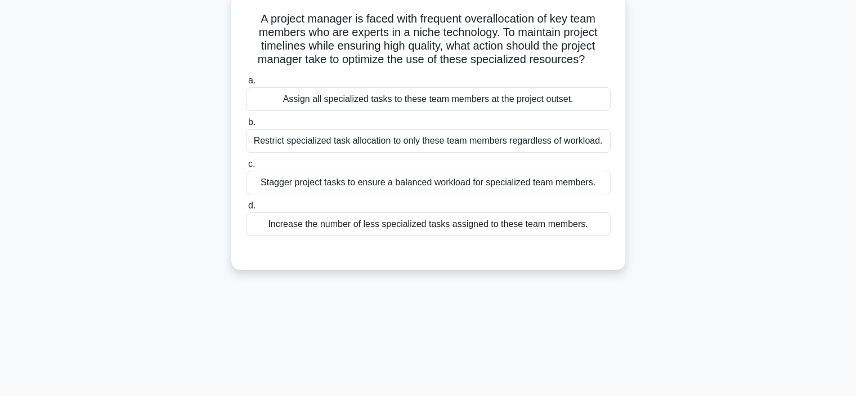
scroll to position [11, 0]
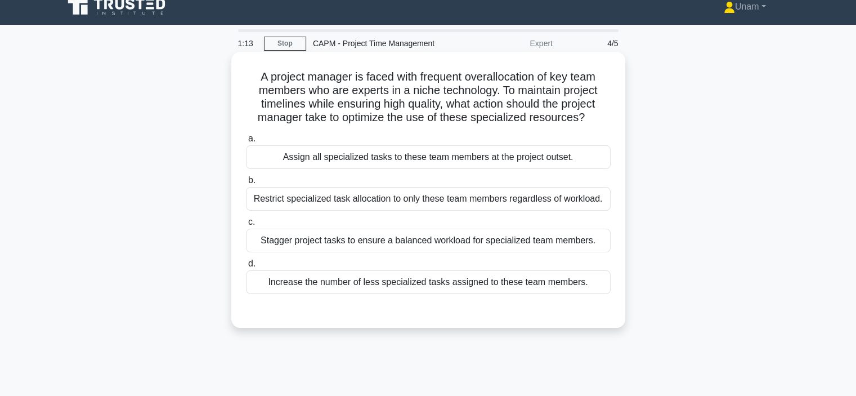
click at [411, 236] on div "Stagger project tasks to ensure a balanced workload for specialized team member…" at bounding box center [428, 241] width 365 height 24
click at [246, 226] on input "c. Stagger project tasks to ensure a balanced workload for specialized team mem…" at bounding box center [246, 221] width 0 height 7
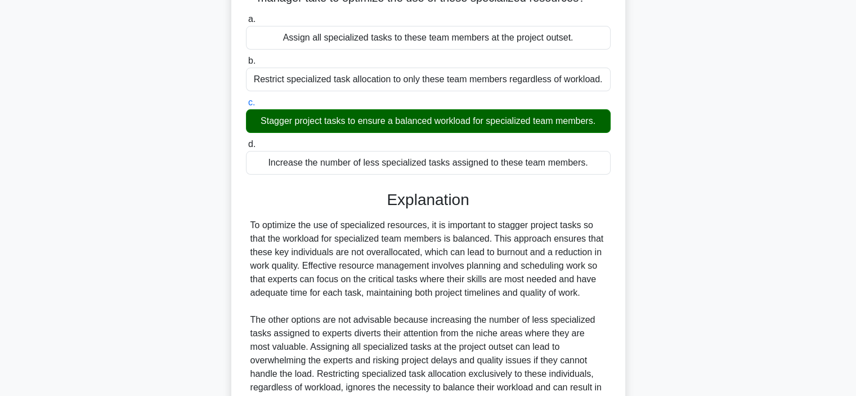
scroll to position [243, 0]
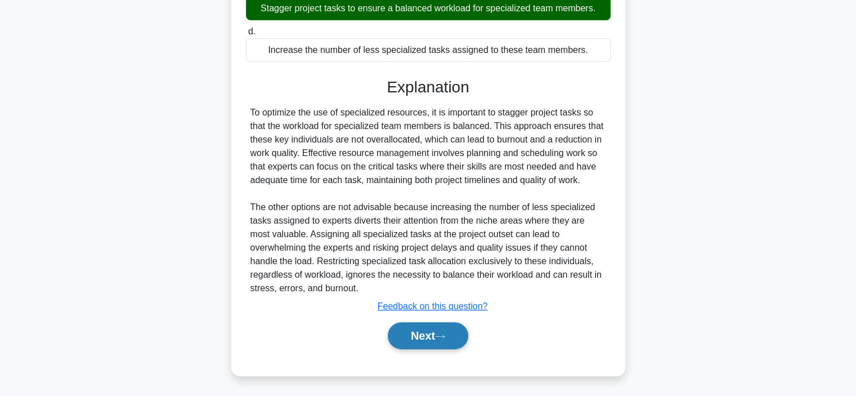
click at [433, 339] on button "Next" at bounding box center [428, 335] width 80 height 27
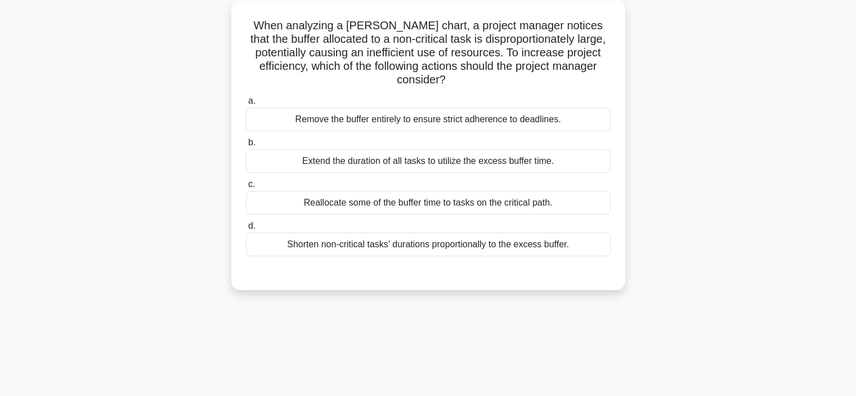
scroll to position [64, 0]
click at [410, 198] on div "Reallocate some of the buffer time to tasks on the critical path." at bounding box center [428, 202] width 365 height 24
click at [246, 187] on input "c. Reallocate some of the buffer time to tasks on the critical path." at bounding box center [246, 183] width 0 height 7
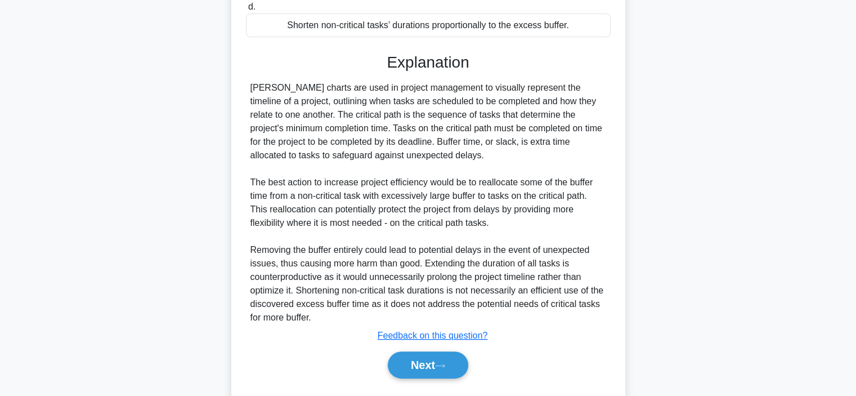
scroll to position [282, 0]
click at [443, 362] on icon at bounding box center [440, 365] width 10 height 6
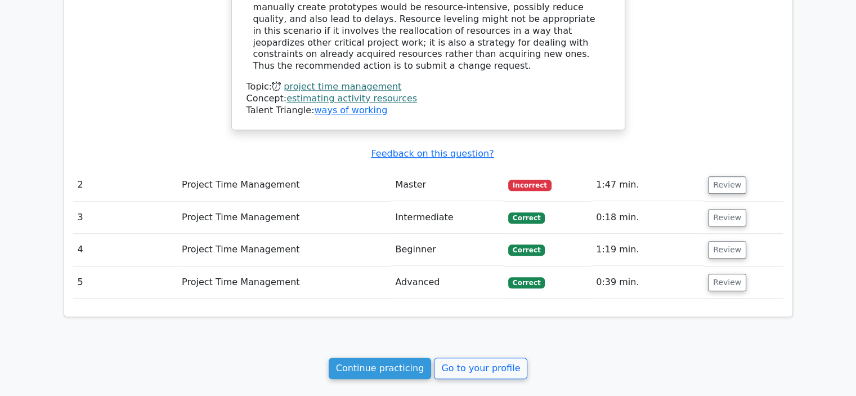
scroll to position [1108, 0]
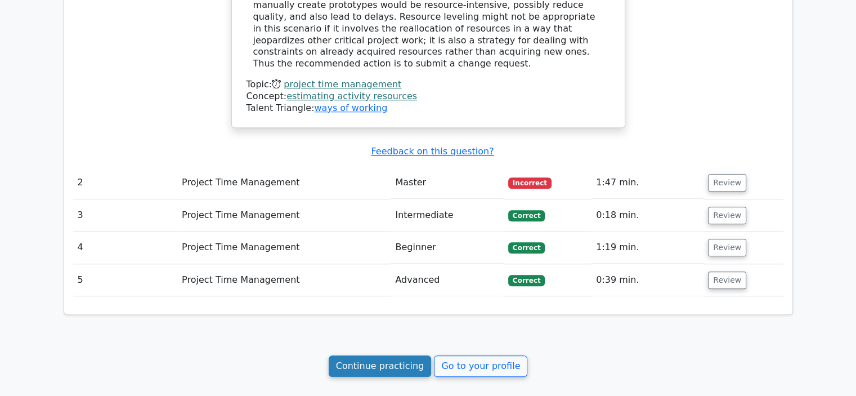
click at [389, 355] on link "Continue practicing" at bounding box center [380, 365] width 103 height 21
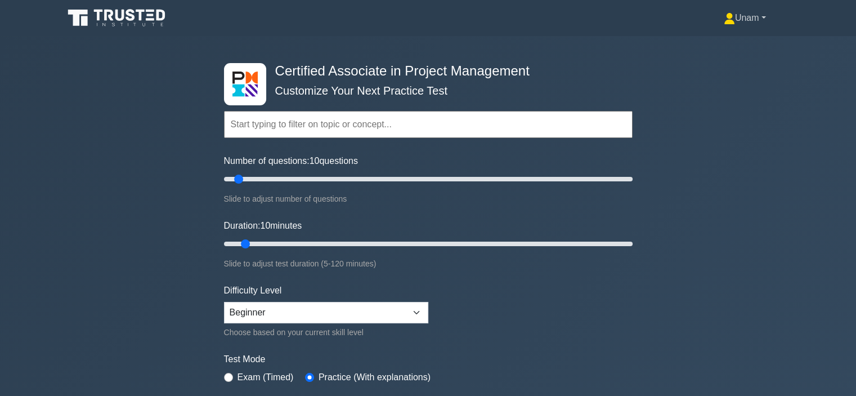
click at [749, 11] on link "Unam" at bounding box center [745, 18] width 96 height 23
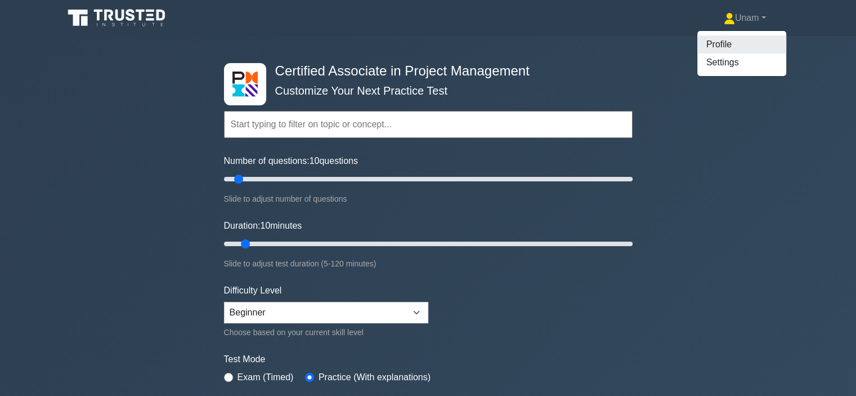
click at [712, 42] on link "Profile" at bounding box center [741, 44] width 89 height 18
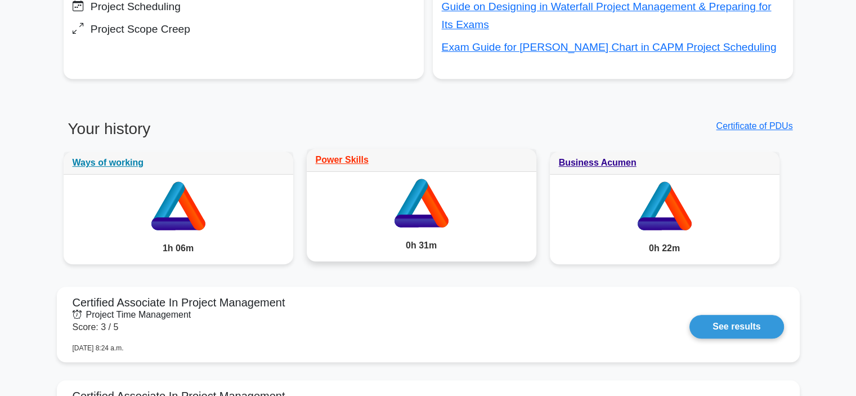
scroll to position [522, 0]
click at [351, 161] on link "Power Skills" at bounding box center [342, 160] width 53 height 10
click at [346, 159] on link "Power Skills" at bounding box center [342, 160] width 53 height 10
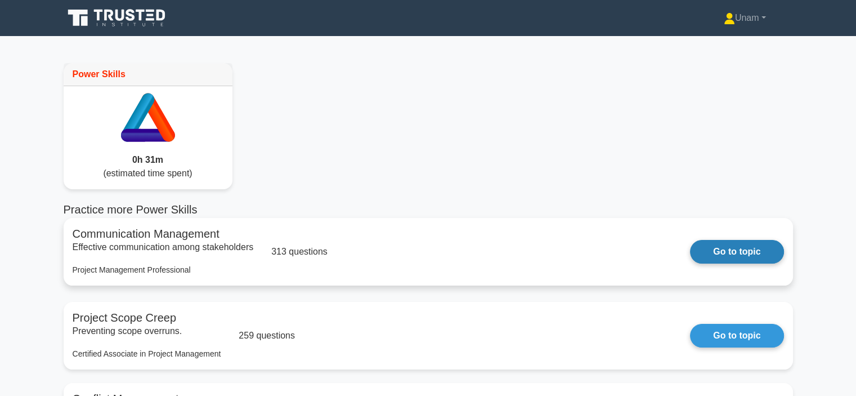
click at [735, 250] on link "Go to topic" at bounding box center [736, 252] width 93 height 24
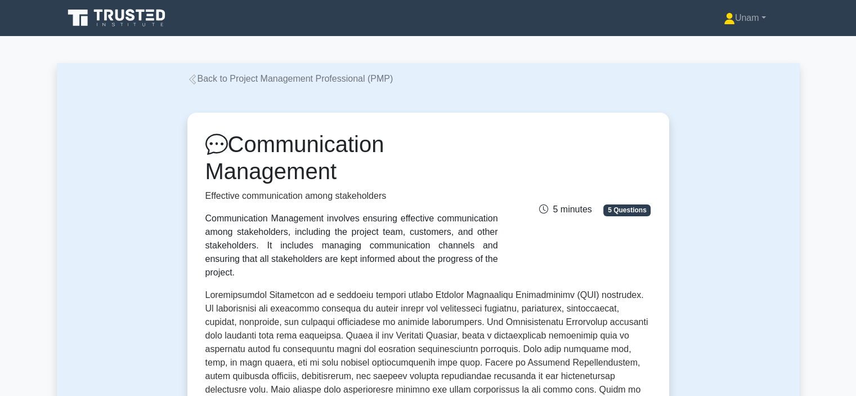
click at [194, 78] on icon at bounding box center [192, 79] width 10 height 10
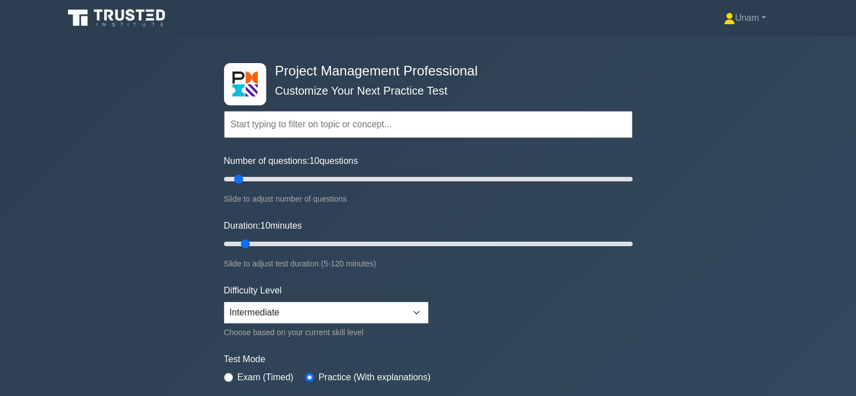
click at [138, 17] on icon at bounding box center [118, 17] width 108 height 21
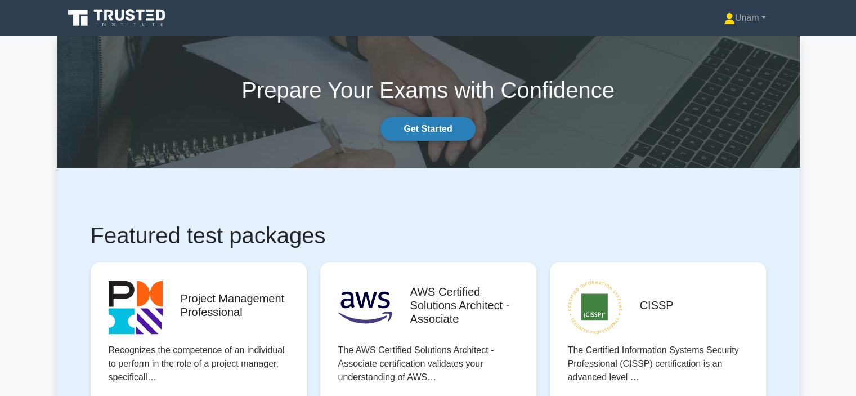
click at [426, 126] on link "Get Started" at bounding box center [427, 129] width 95 height 24
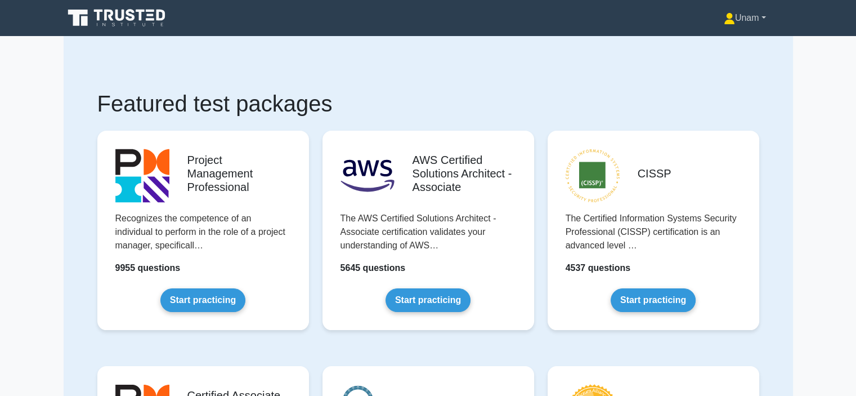
click at [728, 20] on link "Unam" at bounding box center [745, 18] width 96 height 23
click at [717, 44] on link "Profile" at bounding box center [741, 44] width 89 height 18
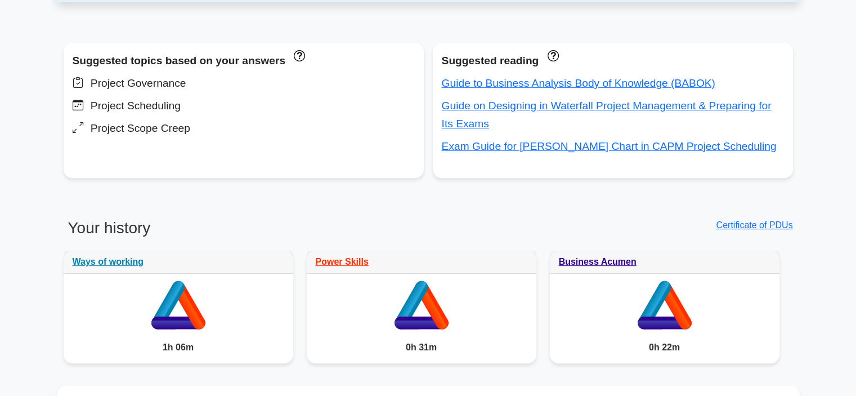
scroll to position [406, 0]
